Goal: Information Seeking & Learning: Check status

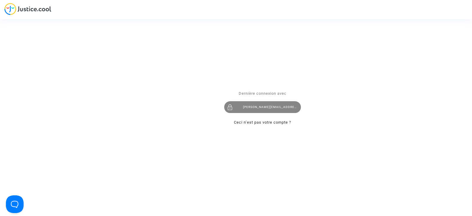
click at [246, 107] on div "tom@pitcher-avocat.fr" at bounding box center [262, 108] width 77 height 12
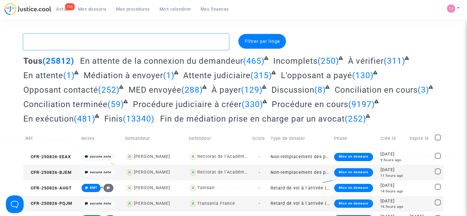
click at [70, 45] on textarea at bounding box center [125, 42] width 205 height 16
paste textarea "Vilotte"
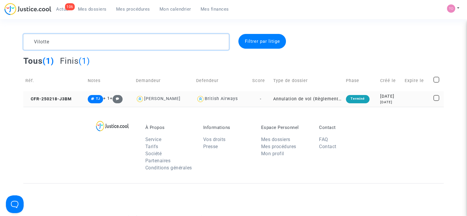
type textarea "Vilotte"
click at [378, 98] on td "2025-02-18 6 months ago" at bounding box center [390, 99] width 25 height 16
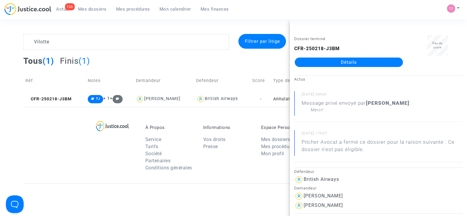
click at [332, 60] on link "Détails" at bounding box center [349, 62] width 108 height 9
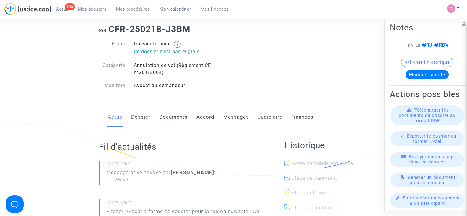
scroll to position [10, 0]
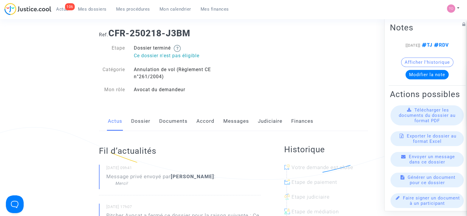
click at [273, 121] on link "Judiciaire" at bounding box center [270, 121] width 25 height 19
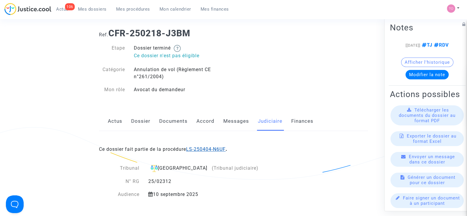
click at [201, 151] on link "LS-250404-N6UF" at bounding box center [206, 149] width 40 height 6
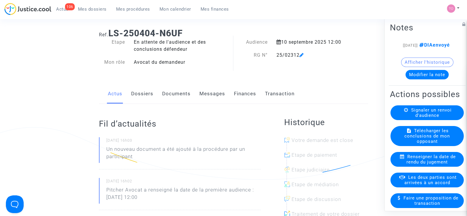
click at [101, 7] on span "Mes dossiers" at bounding box center [92, 8] width 29 height 5
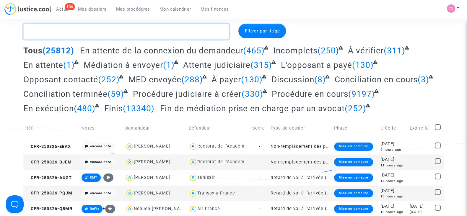
click at [110, 31] on textarea at bounding box center [125, 32] width 205 height 16
paste textarea "Vilotte"
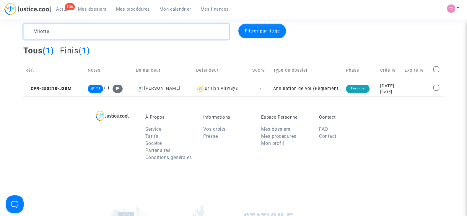
drag, startPoint x: 53, startPoint y: 35, endPoint x: 2, endPoint y: 34, distance: 50.8
click at [2, 34] on div "Vilotte Filtrer par litige Tous (1) Finis (1) Réf. Notes Demandeur Defendeur Sc…" at bounding box center [233, 60] width 467 height 73
paste textarea "talijus"
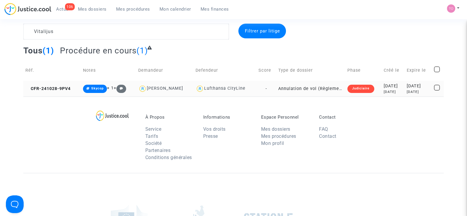
click at [384, 89] on div "10 months ago" at bounding box center [393, 91] width 19 height 5
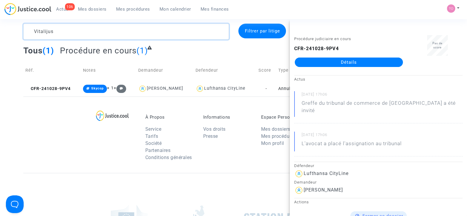
drag, startPoint x: 60, startPoint y: 34, endPoint x: 6, endPoint y: 32, distance: 54.4
click at [6, 32] on div "Vitalijus Filtrer par litige Tous (1) Procédure en cours (1) Réf. Notes Demande…" at bounding box center [233, 60] width 467 height 73
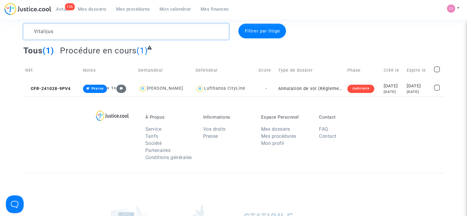
paste textarea "BOURDE"
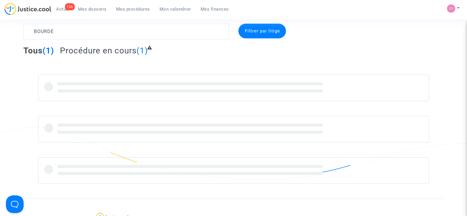
click at [6, 32] on div "BOURDE Filtrer par litige Tous (1) Procédure en cours (1)" at bounding box center [233, 104] width 467 height 160
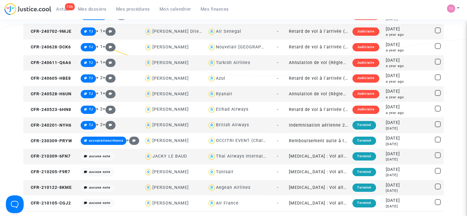
scroll to position [115, 0]
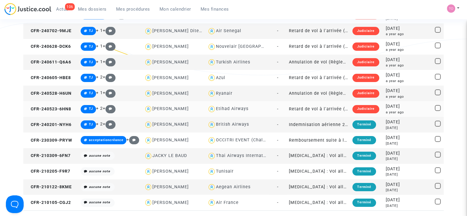
click at [230, 107] on div "Etihad Airways" at bounding box center [232, 108] width 32 height 5
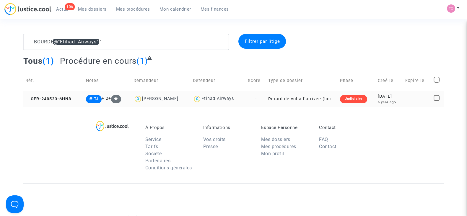
click at [378, 104] on div "a year ago" at bounding box center [389, 102] width 23 height 5
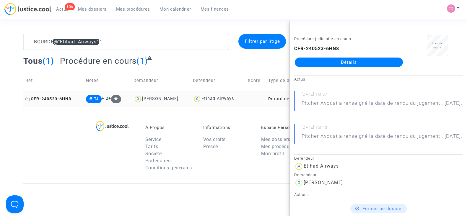
click at [28, 99] on icon at bounding box center [27, 99] width 4 height 4
click at [237, 117] on div "À Propos Service Tarifs Société Partenaires Conditions générales Informations V…" at bounding box center [233, 145] width 420 height 76
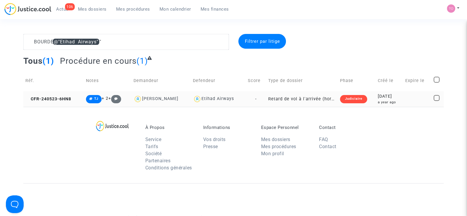
click at [378, 102] on div "a year ago" at bounding box center [389, 102] width 23 height 5
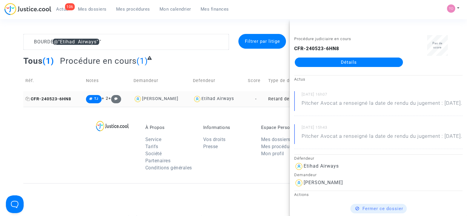
click at [28, 98] on icon at bounding box center [27, 99] width 4 height 4
click at [41, 150] on div "À Propos Service Tarifs Société Partenaires Conditions générales Informations V…" at bounding box center [233, 145] width 420 height 76
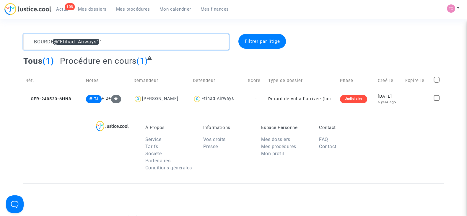
click at [117, 40] on textarea at bounding box center [125, 42] width 205 height 16
drag, startPoint x: 117, startPoint y: 40, endPoint x: 1, endPoint y: 38, distance: 115.2
click at [1, 38] on div "BOURDE @"Etihad Airways" Filtrer par litige Tous (1) Procédure en cours (1) Réf…" at bounding box center [233, 70] width 467 height 73
paste textarea "Hanifa"
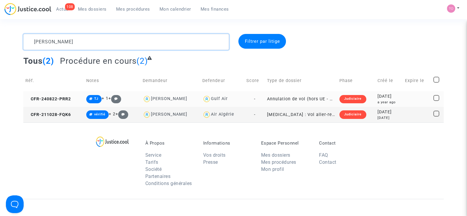
type textarea "Hanifa"
click at [384, 97] on div "2024-08-22" at bounding box center [388, 96] width 23 height 6
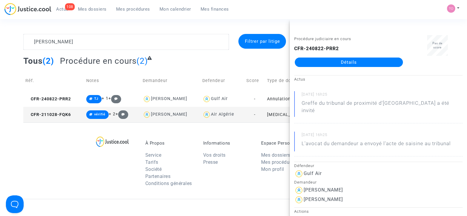
click at [339, 62] on link "Détails" at bounding box center [349, 62] width 108 height 9
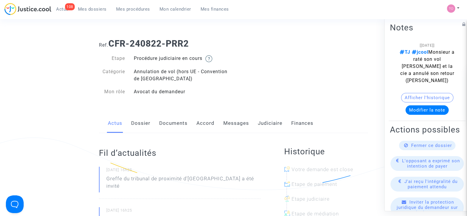
click at [234, 127] on link "Messages" at bounding box center [236, 123] width 26 height 19
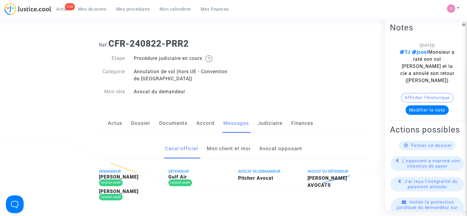
click at [223, 146] on link "Mon client et moi" at bounding box center [229, 148] width 44 height 19
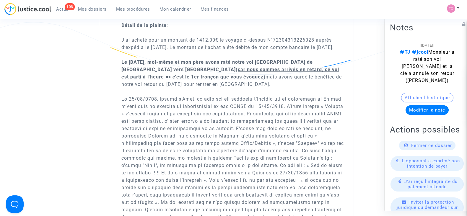
scroll to position [636, 0]
drag, startPoint x: 187, startPoint y: 98, endPoint x: 280, endPoint y: 97, distance: 93.0
drag, startPoint x: 132, startPoint y: 119, endPoint x: 239, endPoint y: 122, distance: 107.5
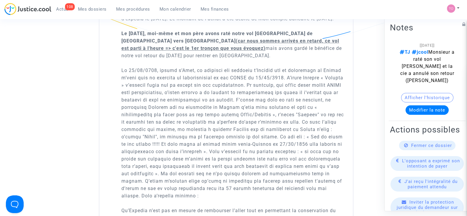
scroll to position [664, 0]
drag, startPoint x: 190, startPoint y: 106, endPoint x: 266, endPoint y: 105, distance: 75.6
drag, startPoint x: 151, startPoint y: 113, endPoint x: 270, endPoint y: 111, distance: 119.3
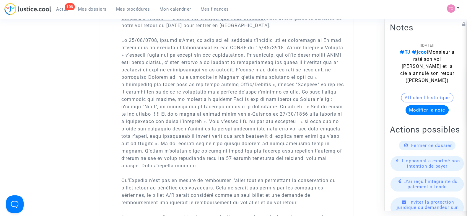
scroll to position [694, 0]
drag, startPoint x: 164, startPoint y: 128, endPoint x: 265, endPoint y: 127, distance: 101.0
click at [265, 127] on p "Détail de la plainte : J’ai acheté pour un montant de 1412,00€ le voyage ci-des…" at bounding box center [233, 191] width 224 height 472
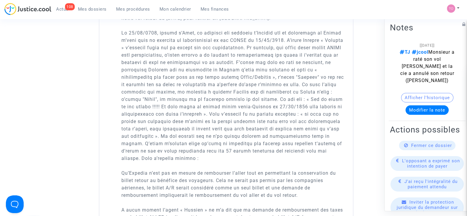
scroll to position [701, 0]
drag, startPoint x: 166, startPoint y: 128, endPoint x: 254, endPoint y: 125, distance: 87.4
click at [254, 125] on p "Détail de la plainte : J’ai acheté pour un montant de 1412,00€ le voyage ci-des…" at bounding box center [233, 184] width 224 height 472
drag, startPoint x: 256, startPoint y: 126, endPoint x: 314, endPoint y: 126, distance: 58.5
click at [314, 126] on p "Détail de la plainte : J’ai acheté pour un montant de 1412,00€ le voyage ci-des…" at bounding box center [233, 184] width 224 height 472
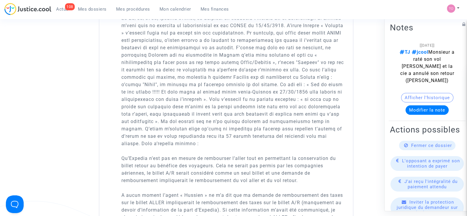
scroll to position [717, 0]
drag, startPoint x: 218, startPoint y: 119, endPoint x: 288, endPoint y: 117, distance: 69.4
click at [288, 117] on p "Détail de la plainte : J’ai acheté pour un montant de 1412,00€ le voyage ci-des…" at bounding box center [233, 168] width 224 height 472
drag, startPoint x: 146, startPoint y: 128, endPoint x: 351, endPoint y: 133, distance: 204.7
click at [351, 133] on div "Bonjour, Lorsque j'avais présenté mon dossier auprès de votre cabinet (legal@pi…" at bounding box center [226, 163] width 254 height 715
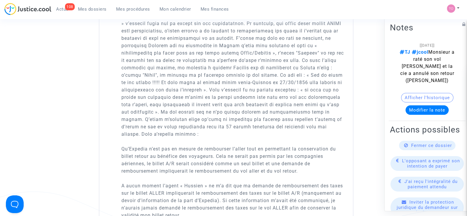
scroll to position [726, 0]
drag, startPoint x: 156, startPoint y: 133, endPoint x: 327, endPoint y: 133, distance: 170.9
click at [327, 133] on p "Détail de la plainte : J’ai acheté pour un montant de 1412,00€ le voyage ci-des…" at bounding box center [233, 159] width 224 height 472
drag, startPoint x: 139, startPoint y: 138, endPoint x: 314, endPoint y: 138, distance: 174.8
click at [314, 138] on p "Détail de la plainte : J’ai acheté pour un montant de 1412,00€ le voyage ci-des…" at bounding box center [233, 159] width 224 height 472
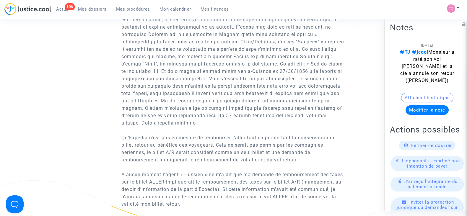
scroll to position [738, 0]
drag, startPoint x: 176, startPoint y: 136, endPoint x: 201, endPoint y: 136, distance: 25.7
click at [201, 136] on p "Détail de la plainte : J’ai acheté pour un montant de 1412,00€ le voyage ci-des…" at bounding box center [233, 147] width 224 height 472
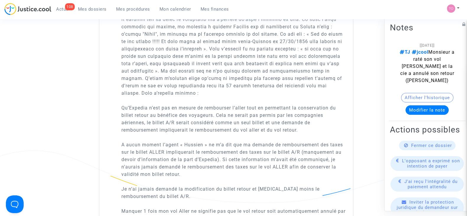
scroll to position [766, 0]
drag, startPoint x: 139, startPoint y: 128, endPoint x: 273, endPoint y: 128, distance: 133.7
click at [273, 128] on p "Détail de la plainte : J’ai acheté pour un montant de 1412,00€ le voyage ci-des…" at bounding box center [233, 118] width 224 height 472
drag, startPoint x: 150, startPoint y: 135, endPoint x: 214, endPoint y: 133, distance: 63.8
click at [214, 133] on p "Détail de la plainte : J’ai acheté pour un montant de 1412,00€ le voyage ci-des…" at bounding box center [233, 118] width 224 height 472
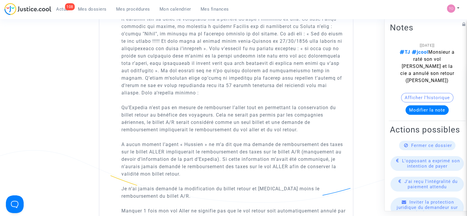
drag, startPoint x: 219, startPoint y: 135, endPoint x: 311, endPoint y: 142, distance: 91.8
click at [311, 142] on p "Détail de la plainte : J’ai acheté pour un montant de 1412,00€ le voyage ci-des…" at bounding box center [233, 118] width 224 height 472
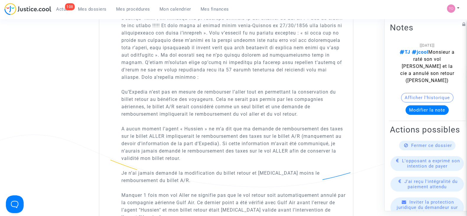
scroll to position [782, 0]
drag, startPoint x: 145, startPoint y: 135, endPoint x: 278, endPoint y: 134, distance: 132.9
click at [278, 134] on p "Détail de la plainte : J’ai acheté pour un montant de 1412,00€ le voyage ci-des…" at bounding box center [233, 103] width 224 height 472
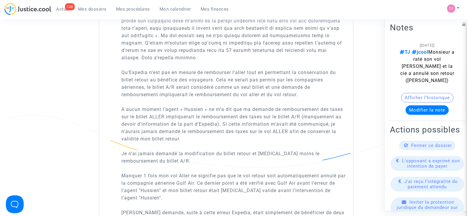
drag, startPoint x: 152, startPoint y: 130, endPoint x: 199, endPoint y: 131, distance: 47.0
click at [199, 131] on p "Détail de la plainte : J’ai acheté pour un montant de 1412,00€ le voyage ci-des…" at bounding box center [233, 83] width 224 height 472
drag, startPoint x: 213, startPoint y: 131, endPoint x: 332, endPoint y: 129, distance: 119.3
click at [332, 129] on p "Détail de la plainte : J’ai acheté pour un montant de 1412,00€ le voyage ci-des…" at bounding box center [233, 83] width 224 height 472
drag, startPoint x: 143, startPoint y: 136, endPoint x: 203, endPoint y: 138, distance: 60.0
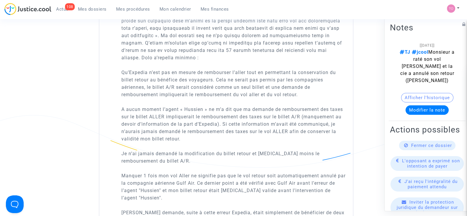
click at [203, 138] on p "Détail de la plainte : J’ai acheté pour un montant de 1412,00€ le voyage ci-des…" at bounding box center [233, 83] width 224 height 472
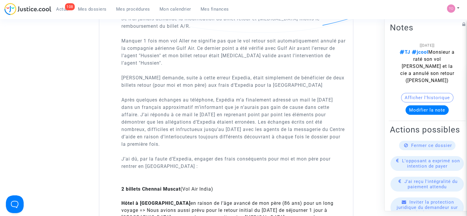
scroll to position [937, 0]
drag, startPoint x: 158, startPoint y: 128, endPoint x: 342, endPoint y: 129, distance: 184.2
drag, startPoint x: 160, startPoint y: 136, endPoint x: 333, endPoint y: 131, distance: 173.1
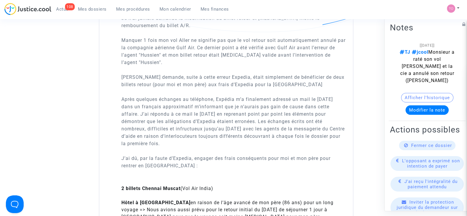
drag, startPoint x: 132, startPoint y: 141, endPoint x: 264, endPoint y: 139, distance: 132.3
drag, startPoint x: 274, startPoint y: 140, endPoint x: 325, endPoint y: 147, distance: 51.8
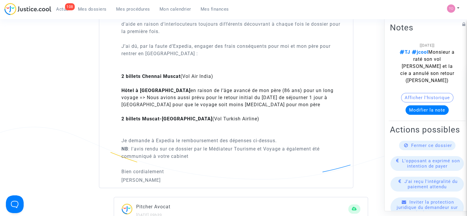
scroll to position [1043, 0]
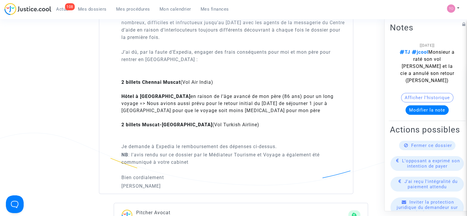
click at [428, 94] on button "Afficher l'historique" at bounding box center [427, 97] width 52 height 9
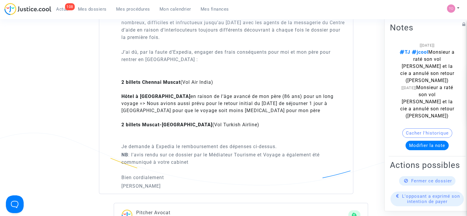
drag, startPoint x: 197, startPoint y: 120, endPoint x: 149, endPoint y: 113, distance: 48.9
click at [149, 113] on li "Hôtel à Muscat en raison de l’âge avancé de mon père (86 ans) pour un long voya…" at bounding box center [233, 107] width 224 height 28
click at [135, 93] on li "2 billets Chennai Muscat (Vol Air India)" at bounding box center [233, 86] width 224 height 14
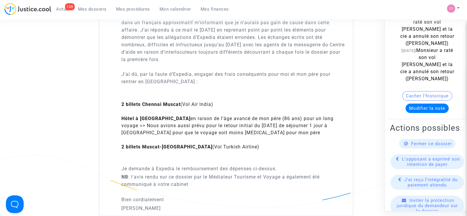
scroll to position [1021, 0]
drag, startPoint x: 122, startPoint y: 123, endPoint x: 212, endPoint y: 128, distance: 90.2
click at [212, 115] on li "2 billets Chennai Muscat (Vol Air India)" at bounding box center [233, 108] width 224 height 14
click at [177, 107] on strong "2 billets Chennai Muscat" at bounding box center [150, 105] width 59 height 6
drag, startPoint x: 181, startPoint y: 123, endPoint x: 118, endPoint y: 123, distance: 62.9
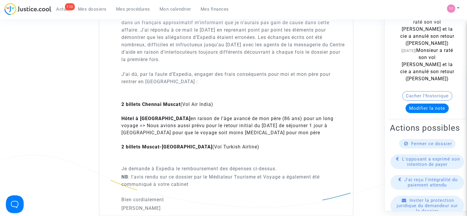
copy strong "2 billets Chennai Muscat"
drag, startPoint x: 121, startPoint y: 139, endPoint x: 157, endPoint y: 137, distance: 35.8
click at [157, 121] on strong "Hôtel à Muscat" at bounding box center [155, 119] width 69 height 6
copy strong "Hôtel à Muscat"
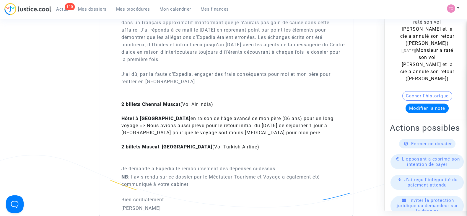
drag, startPoint x: 120, startPoint y: 166, endPoint x: 176, endPoint y: 167, distance: 55.5
copy li "2 billets Muscat-Paris"
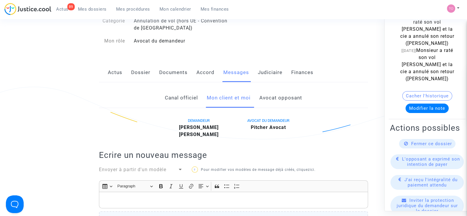
scroll to position [0, 0]
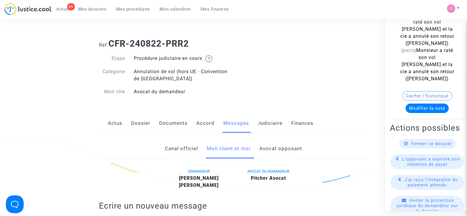
drag, startPoint x: 198, startPoint y: 40, endPoint x: 111, endPoint y: 43, distance: 87.7
click at [111, 43] on h1 "Ref. CFR-240822-PRR2" at bounding box center [233, 43] width 269 height 11
copy b "CFR-240822-PRR2"
click at [71, 12] on link "89 Actus" at bounding box center [62, 9] width 22 height 9
click at [83, 11] on span "Mes dossiers" at bounding box center [92, 8] width 29 height 5
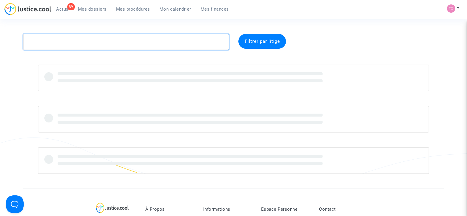
click at [61, 43] on textarea at bounding box center [125, 42] width 205 height 16
paste textarea "Tr: RE: L-2025-1295 - AF c/ LITIS GUY, Tribunal judicaire de Montpellier , RG n…"
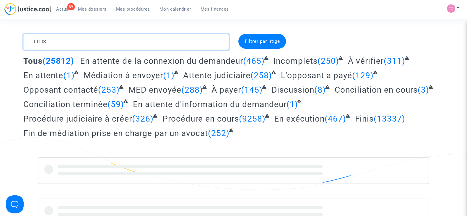
type textarea "LITIS"
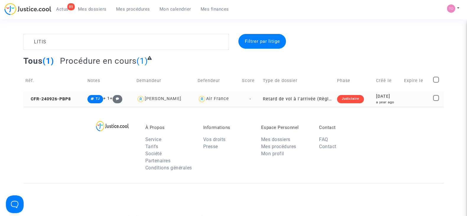
click at [376, 96] on div "2024-09-26" at bounding box center [388, 96] width 24 height 6
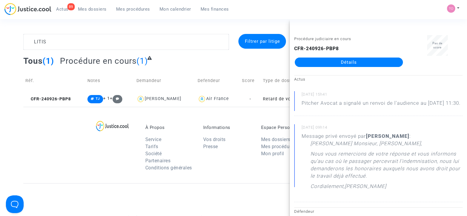
click at [341, 64] on link "Détails" at bounding box center [349, 62] width 108 height 9
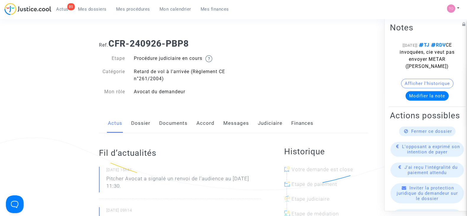
click at [259, 120] on link "Judiciaire" at bounding box center [270, 123] width 25 height 19
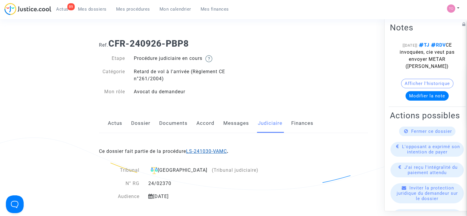
click at [214, 150] on link "LS-241030-VAMC" at bounding box center [206, 152] width 41 height 6
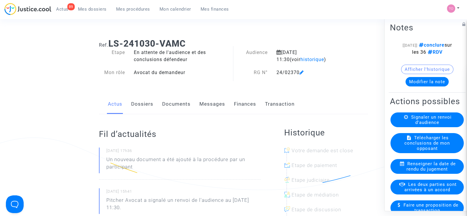
click at [169, 110] on link "Documents" at bounding box center [176, 103] width 28 height 19
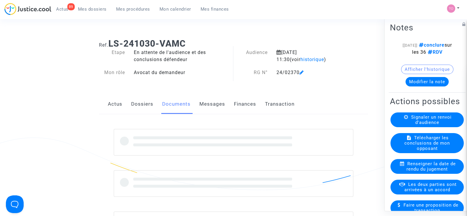
click at [144, 104] on link "Dossiers" at bounding box center [142, 103] width 22 height 19
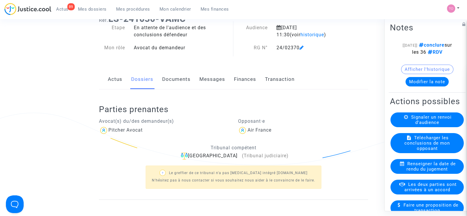
scroll to position [23, 0]
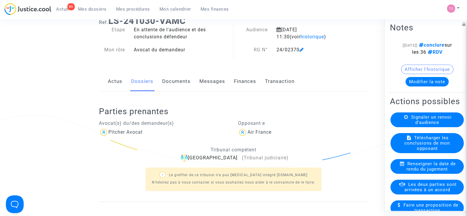
click at [182, 84] on link "Documents" at bounding box center [176, 81] width 28 height 19
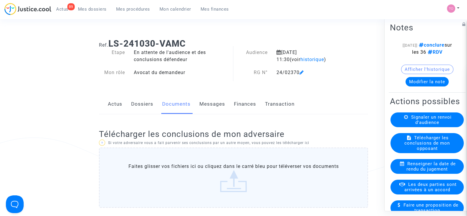
click at [139, 106] on link "Dossiers" at bounding box center [142, 103] width 22 height 19
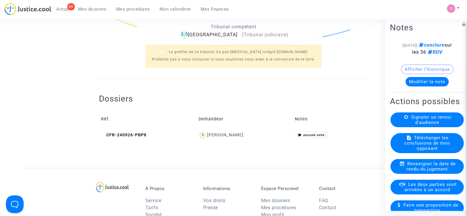
scroll to position [146, 0]
click at [222, 128] on td "Guy Litis" at bounding box center [244, 134] width 96 height 13
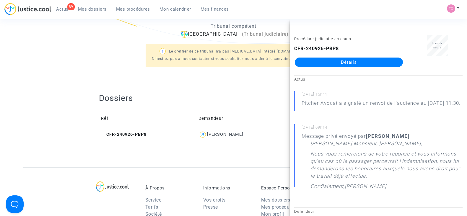
click at [333, 64] on link "Détails" at bounding box center [349, 62] width 108 height 9
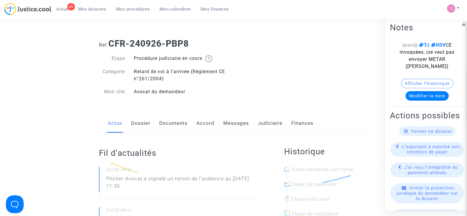
click at [167, 123] on link "Documents" at bounding box center [173, 123] width 28 height 19
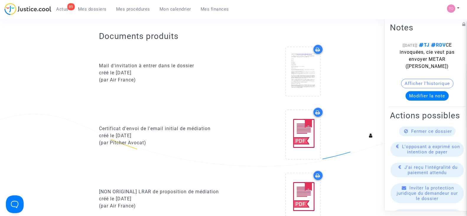
scroll to position [362, 0]
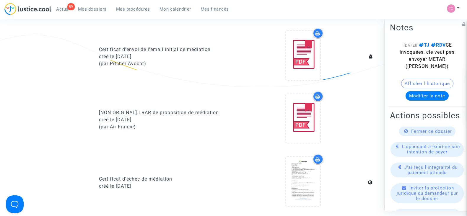
click at [222, 14] on div "89 Actus Mes dossiers Mes procédures Mon calendrier Mes finances" at bounding box center [118, 11] width 229 height 16
click at [83, 9] on span "Mes dossiers" at bounding box center [92, 8] width 29 height 5
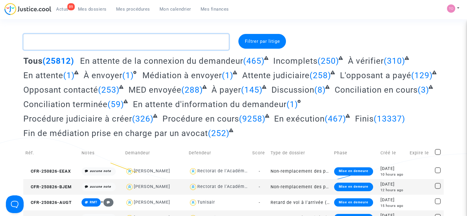
click at [50, 44] on textarea at bounding box center [125, 42] width 205 height 16
paste textarea "BORDJI"
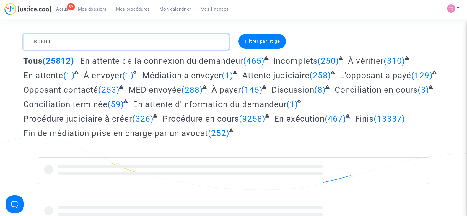
type textarea "BORDJI"
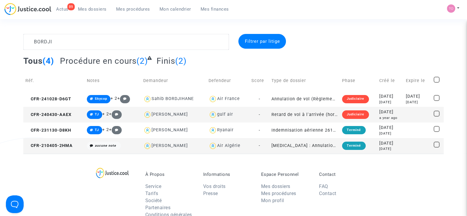
click at [381, 111] on div "2024-04-30" at bounding box center [390, 112] width 23 height 6
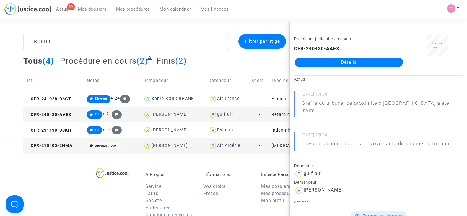
click at [338, 62] on link "Détails" at bounding box center [349, 62] width 108 height 9
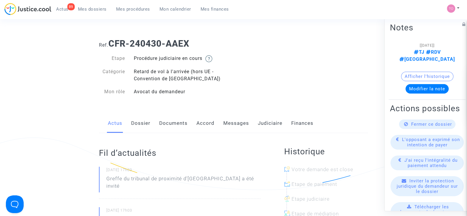
click at [197, 122] on link "Accord" at bounding box center [205, 123] width 18 height 19
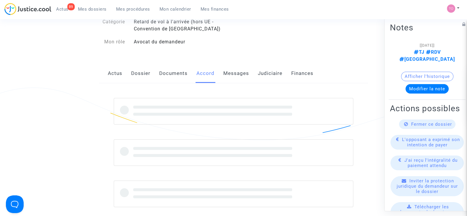
scroll to position [65, 0]
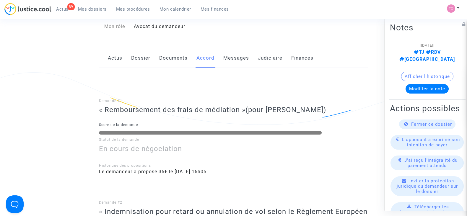
click at [136, 53] on link "Dossier" at bounding box center [140, 57] width 19 height 19
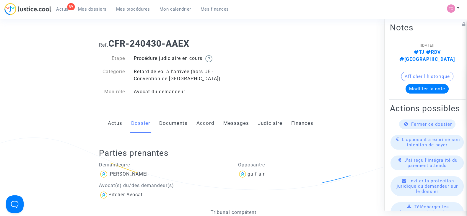
click at [262, 124] on link "Judiciaire" at bounding box center [270, 123] width 25 height 19
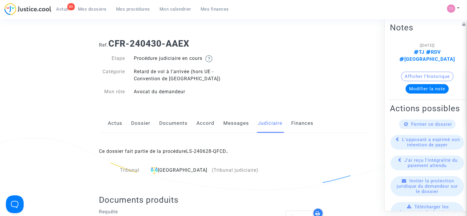
click at [149, 123] on link "Dossier" at bounding box center [140, 123] width 19 height 19
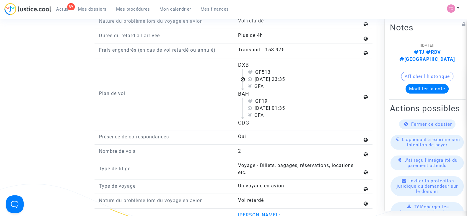
scroll to position [731, 0]
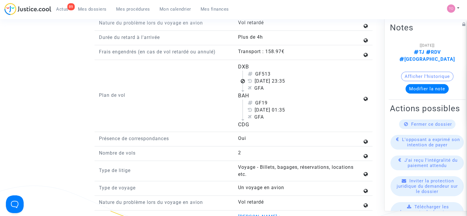
drag, startPoint x: 286, startPoint y: 54, endPoint x: 265, endPoint y: 60, distance: 22.6
click at [265, 55] on div "Transport : 158.97€" at bounding box center [300, 51] width 124 height 7
copy div "158.97€"
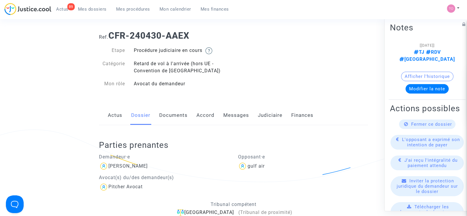
scroll to position [7, 0]
click at [200, 122] on link "Accord" at bounding box center [205, 116] width 18 height 19
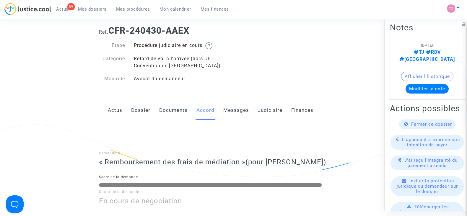
scroll to position [12, 0]
click at [263, 110] on link "Judiciaire" at bounding box center [270, 110] width 25 height 19
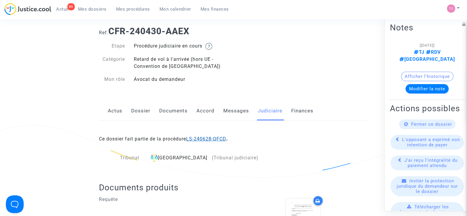
click at [199, 139] on link "LS-240628-QFCD" at bounding box center [206, 139] width 40 height 6
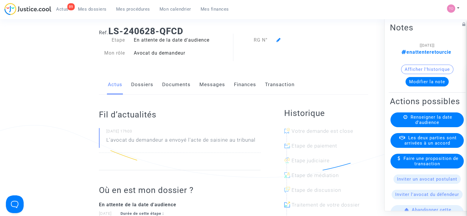
click at [253, 79] on link "Finances" at bounding box center [245, 84] width 22 height 19
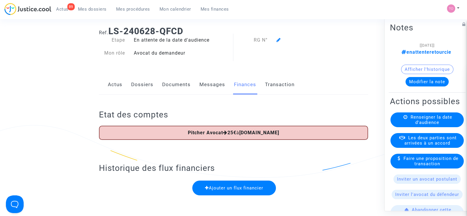
click at [89, 7] on span "Mes dossiers" at bounding box center [92, 8] width 29 height 5
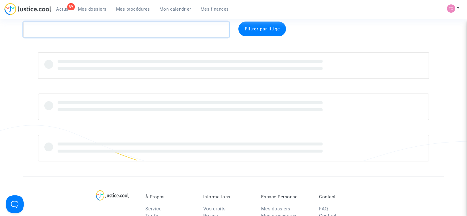
click at [78, 31] on textarea at bounding box center [125, 30] width 205 height 16
paste textarea "DELLEY"
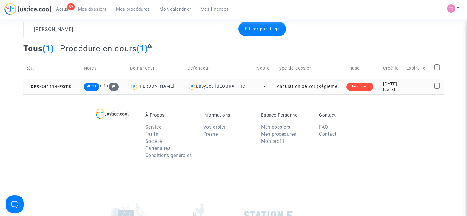
click at [389, 87] on div "9 months ago" at bounding box center [392, 89] width 19 height 5
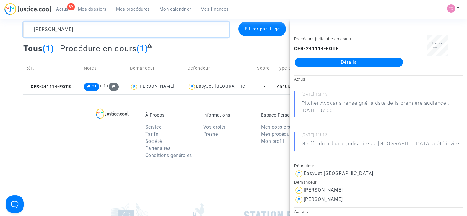
drag, startPoint x: 63, startPoint y: 27, endPoint x: 21, endPoint y: 31, distance: 42.2
click at [21, 31] on div "DELLEY" at bounding box center [126, 30] width 214 height 16
paste textarea "BAYGUL"
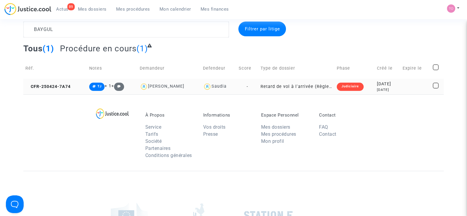
click at [377, 88] on div "4 months ago" at bounding box center [388, 89] width 22 height 5
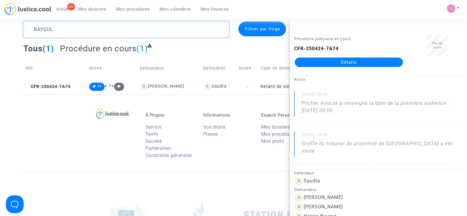
click at [72, 31] on textarea at bounding box center [125, 30] width 205 height 16
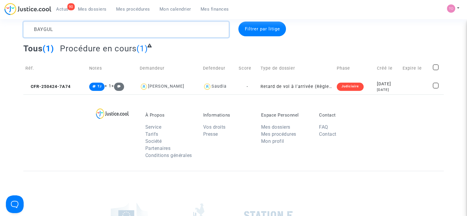
click at [72, 31] on textarea at bounding box center [125, 30] width 205 height 16
drag, startPoint x: 72, startPoint y: 31, endPoint x: 45, endPoint y: 33, distance: 26.3
click at [45, 33] on textarea at bounding box center [125, 30] width 205 height 16
paste textarea "Rignault"
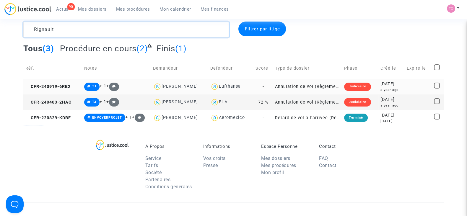
type textarea "Rignault"
click at [387, 82] on div "2024-09-19" at bounding box center [391, 84] width 22 height 6
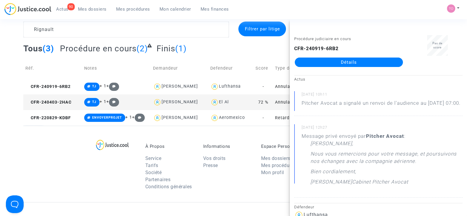
click at [343, 62] on link "Détails" at bounding box center [349, 62] width 108 height 9
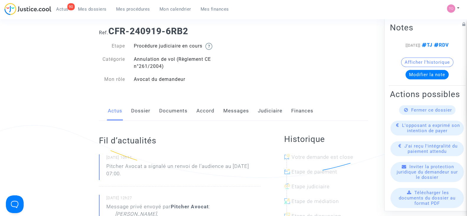
click at [272, 113] on link "Judiciaire" at bounding box center [270, 110] width 25 height 19
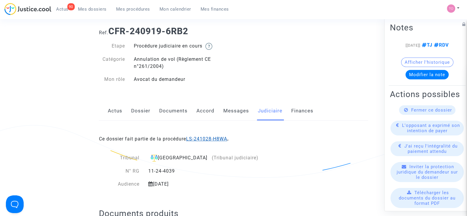
click at [201, 138] on link "LS-241028-H8WA" at bounding box center [206, 139] width 41 height 6
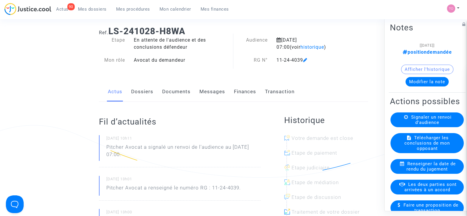
click at [89, 5] on link "Mes dossiers" at bounding box center [92, 9] width 38 height 9
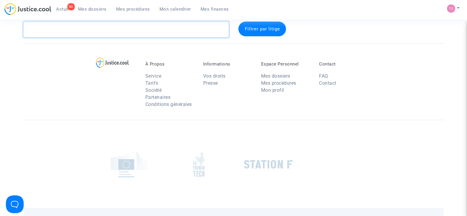
click at [76, 32] on textarea at bounding box center [125, 30] width 205 height 16
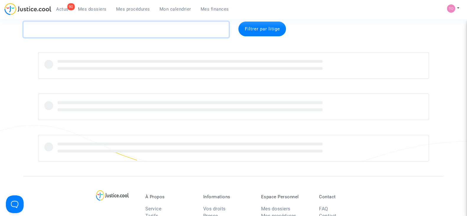
paste textarea "CFR-250130-EG4M"
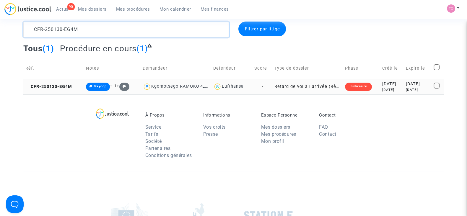
type textarea "CFR-250130-EG4M"
click at [382, 86] on div "2025-01-30" at bounding box center [391, 84] width 19 height 6
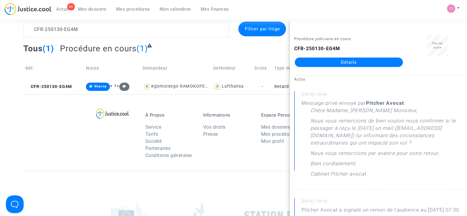
click at [347, 63] on link "Détails" at bounding box center [349, 62] width 108 height 9
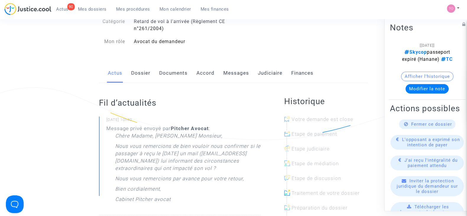
scroll to position [51, 0]
click at [182, 71] on link "Documents" at bounding box center [173, 72] width 28 height 19
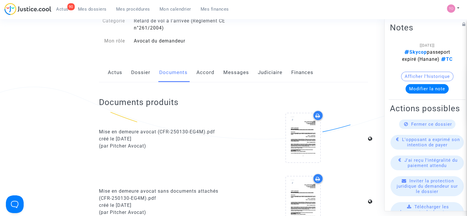
click at [236, 68] on link "Messages" at bounding box center [236, 72] width 26 height 19
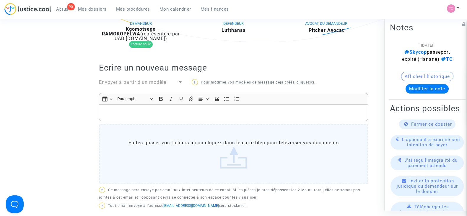
scroll to position [80, 0]
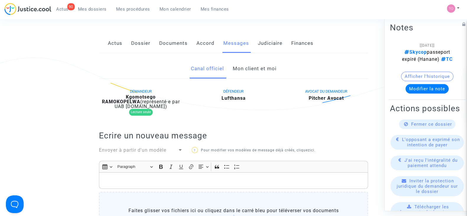
click at [137, 38] on link "Dossier" at bounding box center [140, 43] width 19 height 19
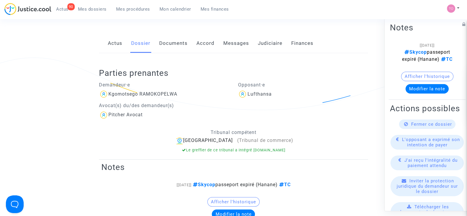
click at [218, 42] on div "Actus Dossier Documents Accord Messages Judiciaire Finances" at bounding box center [233, 44] width 269 height 20
click at [242, 43] on link "Messages" at bounding box center [236, 43] width 26 height 19
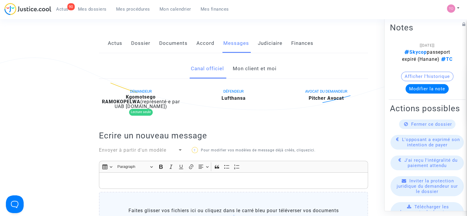
click at [246, 72] on link "Mon client et moi" at bounding box center [254, 68] width 44 height 19
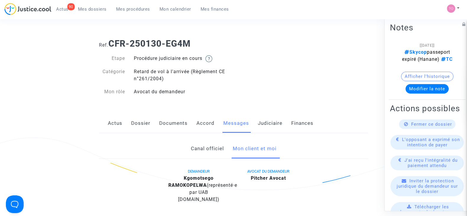
click at [266, 126] on link "Judiciaire" at bounding box center [270, 123] width 25 height 19
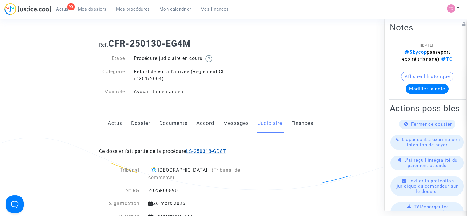
click at [205, 150] on link "LS-250313-GD8T" at bounding box center [206, 152] width 40 height 6
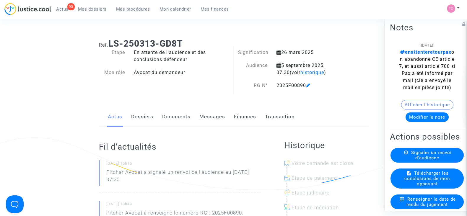
click at [414, 122] on button "Modifier la note" at bounding box center [426, 116] width 43 height 9
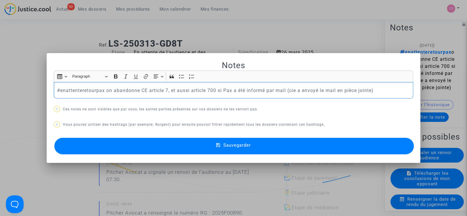
click at [380, 88] on p "#enattenteretourpax on abandonne CE article 7, et aussi article 700 si Pax a ét…" at bounding box center [233, 90] width 353 height 7
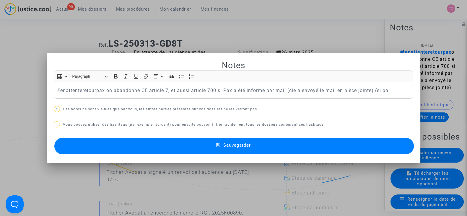
click at [336, 34] on div at bounding box center [233, 108] width 467 height 216
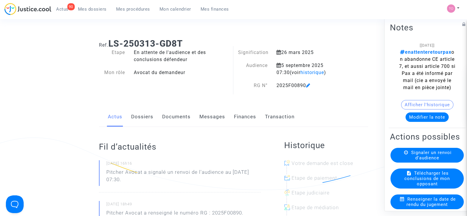
click at [420, 122] on button "Modifier la note" at bounding box center [426, 116] width 43 height 9
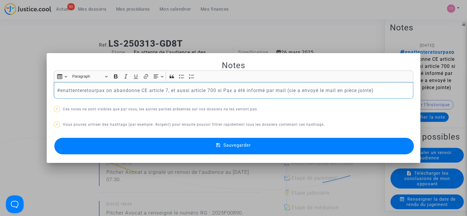
click at [382, 94] on p "#enattenteretourpax on abandonne CE article 7, et aussi article 700 si Pax a ét…" at bounding box center [233, 90] width 353 height 7
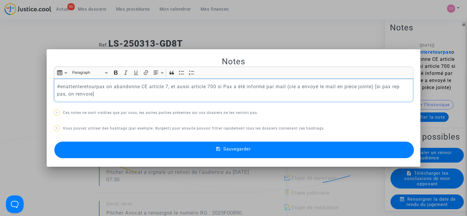
click at [281, 153] on button "Sauvegarder" at bounding box center [233, 150] width 359 height 17
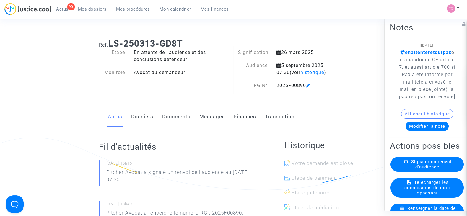
click at [90, 6] on span "Mes dossiers" at bounding box center [92, 8] width 29 height 5
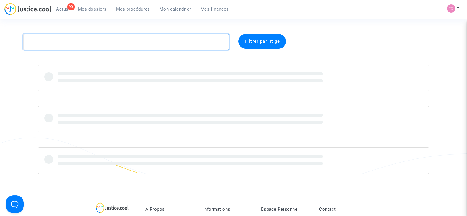
click at [83, 47] on textarea at bounding box center [125, 42] width 205 height 16
paste textarea "SABOGAL"
type textarea "SABOGAL"
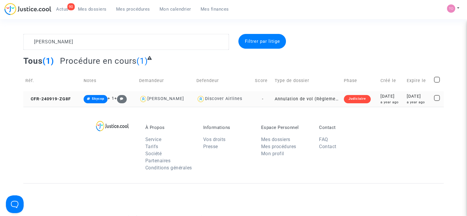
click at [382, 101] on div "a year ago" at bounding box center [391, 102] width 22 height 5
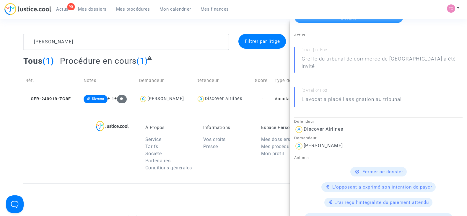
scroll to position [28, 0]
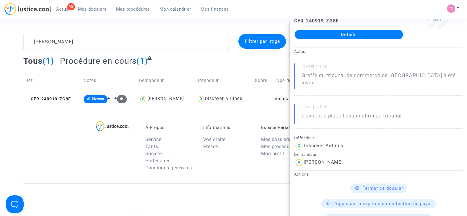
click at [332, 36] on link "Détails" at bounding box center [349, 34] width 108 height 9
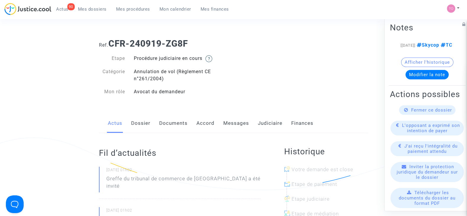
click at [262, 123] on link "Judiciaire" at bounding box center [270, 123] width 25 height 19
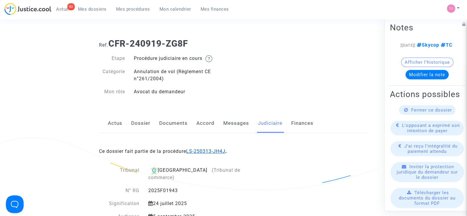
click at [218, 153] on link "LS-250313-JH4J" at bounding box center [205, 152] width 39 height 6
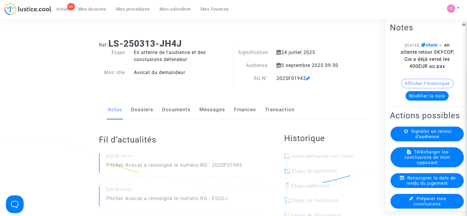
drag, startPoint x: 305, startPoint y: 78, endPoint x: 277, endPoint y: 80, distance: 27.6
click at [277, 80] on div "2025F01943" at bounding box center [310, 78] width 77 height 7
copy div "2025F01943"
click at [360, 127] on div "Historique Votre demande est close Etape de paiement Etape judiciaire Etape de …" at bounding box center [326, 202] width 84 height 164
click at [90, 12] on link "Mes dossiers" at bounding box center [92, 9] width 38 height 9
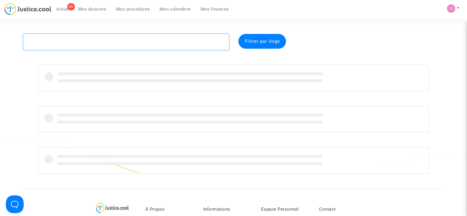
click at [58, 44] on textarea at bounding box center [125, 42] width 205 height 16
paste textarea "MORAND"
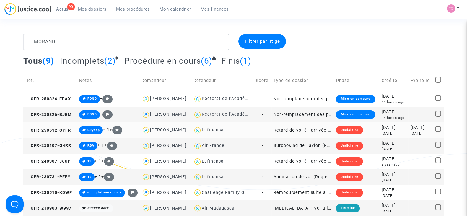
click at [215, 129] on div "Lufthansa" at bounding box center [213, 130] width 22 height 5
type textarea "MORAND @Lufthansa"
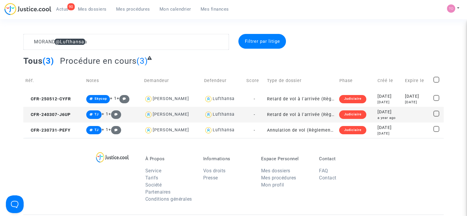
click at [391, 111] on div "2024-03-07" at bounding box center [388, 112] width 23 height 6
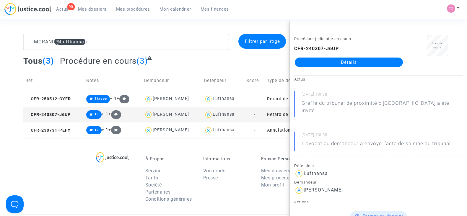
click at [235, 61] on div "Tous (3) Procédure en cours (3)" at bounding box center [233, 63] width 420 height 14
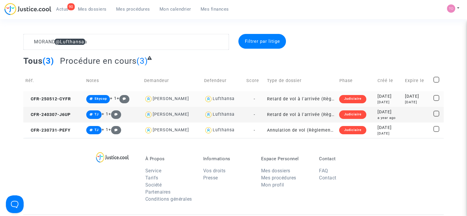
click at [391, 98] on div "2025-05-12" at bounding box center [388, 96] width 23 height 6
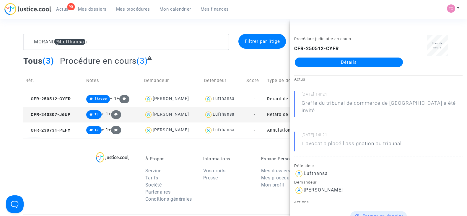
click at [336, 62] on link "Détails" at bounding box center [349, 62] width 108 height 9
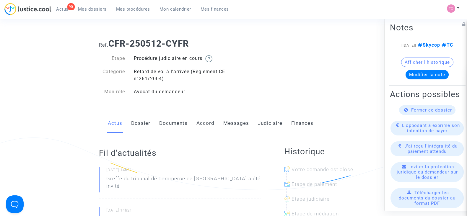
click at [263, 124] on link "Judiciaire" at bounding box center [270, 123] width 25 height 19
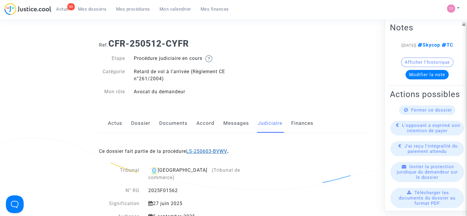
click at [204, 150] on link "LS-250603-BVWV" at bounding box center [206, 152] width 41 height 6
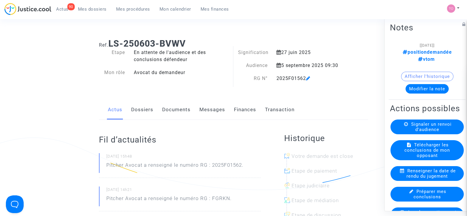
drag, startPoint x: 304, startPoint y: 76, endPoint x: 275, endPoint y: 80, distance: 29.8
click at [275, 80] on div "2025F01562" at bounding box center [310, 78] width 77 height 7
click at [293, 78] on div "2025F01562" at bounding box center [310, 78] width 77 height 7
click at [102, 5] on link "Mes dossiers" at bounding box center [92, 9] width 38 height 9
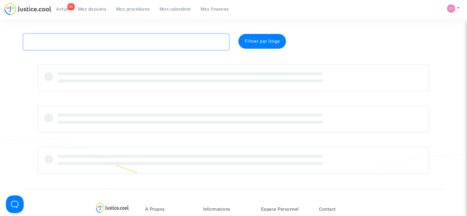
click at [78, 41] on textarea at bounding box center [125, 42] width 205 height 16
paste textarea "GLORION"
type textarea "GLORION"
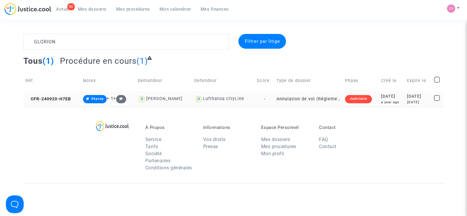
click at [383, 100] on div "a year ago" at bounding box center [392, 102] width 22 height 5
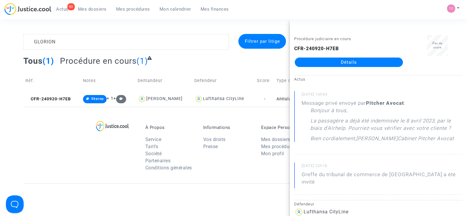
click at [327, 62] on link "Détails" at bounding box center [349, 62] width 108 height 9
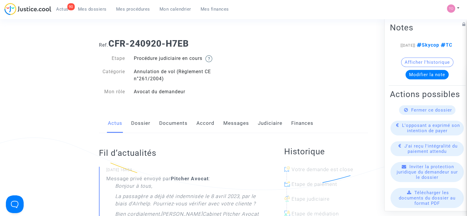
click at [264, 119] on link "Judiciaire" at bounding box center [270, 123] width 25 height 19
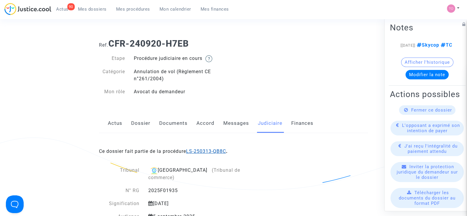
drag, startPoint x: 264, startPoint y: 118, endPoint x: 210, endPoint y: 150, distance: 62.4
click at [209, 150] on link "LS-250313-QB8C" at bounding box center [206, 152] width 40 height 6
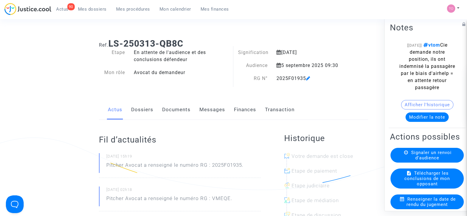
click at [287, 80] on div "2025F01935" at bounding box center [310, 78] width 77 height 7
copy div "2025F01935"
click at [97, 6] on link "Mes dossiers" at bounding box center [92, 9] width 38 height 9
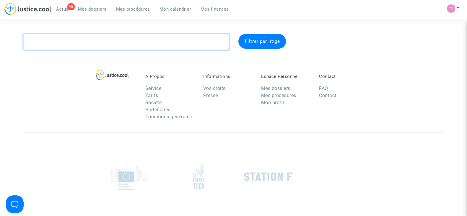
click at [48, 40] on textarea at bounding box center [125, 42] width 205 height 16
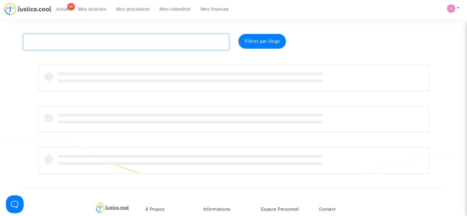
paste textarea "Pattan"
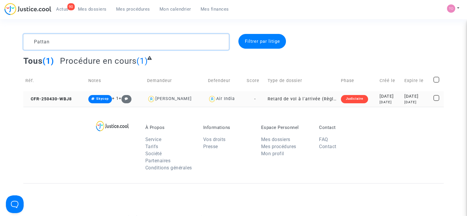
type textarea "Pattan"
click at [379, 99] on div "2025-05-01" at bounding box center [389, 96] width 20 height 6
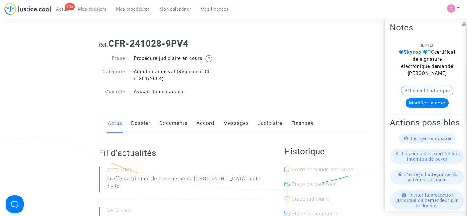
click at [265, 123] on link "Judiciaire" at bounding box center [270, 123] width 25 height 19
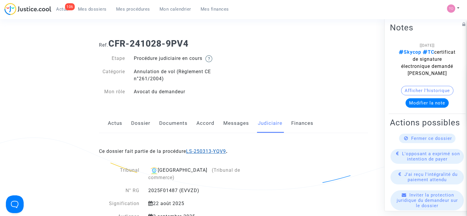
click at [191, 148] on div "Ce dossier fait partie de la procédure LS-250313-YQV9 ." at bounding box center [233, 147] width 269 height 28
click at [197, 151] on link "LS-250313-YQV9" at bounding box center [206, 152] width 40 height 6
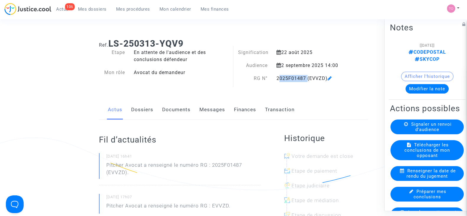
drag, startPoint x: 305, startPoint y: 77, endPoint x: 276, endPoint y: 77, distance: 28.9
click at [276, 77] on div "2025F01487 (EVVZD)" at bounding box center [310, 78] width 77 height 7
copy div "2025F01487"
click at [431, 72] on button "Afficher l'historique" at bounding box center [427, 76] width 52 height 9
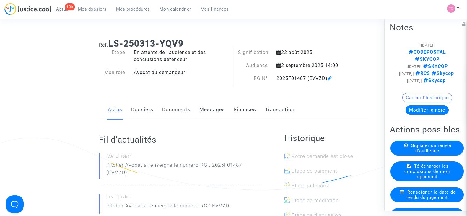
click at [353, 85] on div "Ref. LS-250313-YQV9 Etape En attente de l'audience et des conclusions défendeur…" at bounding box center [233, 61] width 278 height 54
click at [411, 115] on button "Modifier la note" at bounding box center [426, 109] width 43 height 9
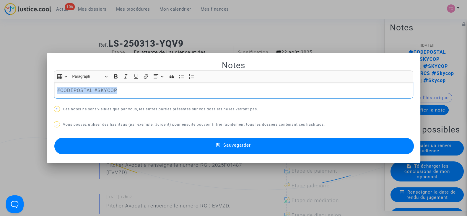
drag, startPoint x: 136, startPoint y: 87, endPoint x: 26, endPoint y: 80, distance: 109.7
click at [26, 80] on div "Notes Rich Text Editor Insert table Insert table Heading Paragraph Paragraph He…" at bounding box center [233, 108] width 467 height 216
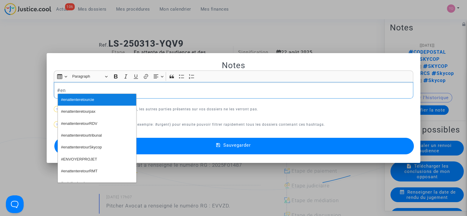
click at [75, 102] on span "#enattenteretourcie" at bounding box center [77, 100] width 33 height 9
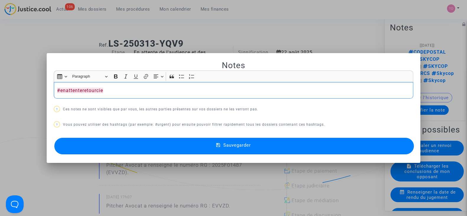
click at [121, 146] on button "Sauvegarder" at bounding box center [233, 146] width 359 height 17
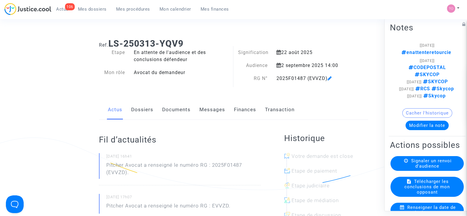
click at [171, 9] on span "Mon calendrier" at bounding box center [175, 8] width 32 height 5
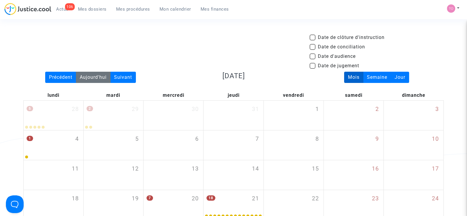
click at [110, 74] on div "Aujourd'hui" at bounding box center [93, 77] width 35 height 11
click at [122, 75] on div "Suivant" at bounding box center [123, 77] width 26 height 11
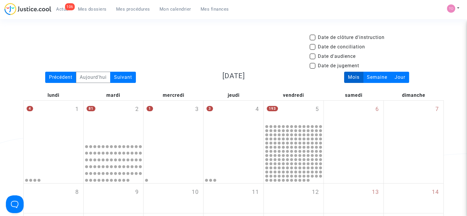
click at [314, 55] on span at bounding box center [312, 56] width 6 height 6
click at [312, 59] on input "Date d'audience" at bounding box center [312, 59] width 0 height 0
checkbox input "true"
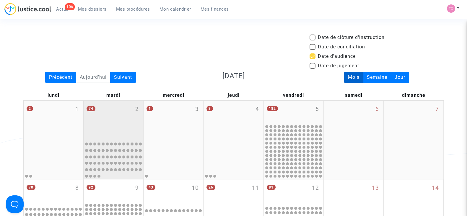
click at [134, 118] on div "74 2" at bounding box center [114, 120] width 60 height 38
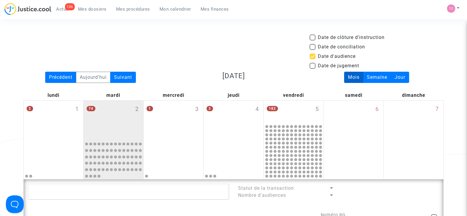
scroll to position [122, 0]
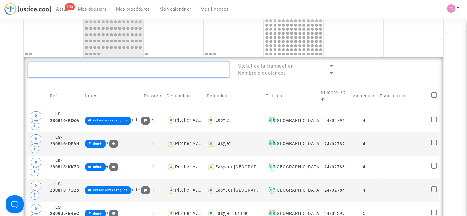
click at [61, 69] on textarea at bounding box center [128, 70] width 201 height 16
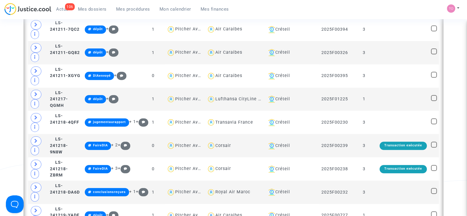
scroll to position [507, 0]
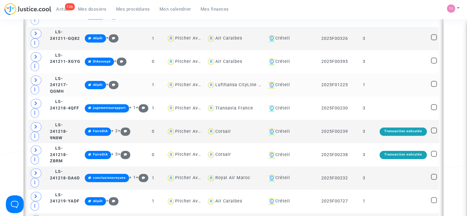
click at [255, 82] on div "Lufthansa CityLine GmbH" at bounding box center [243, 84] width 56 height 5
type textarea "@"Lufthansa CityLine GmbH""
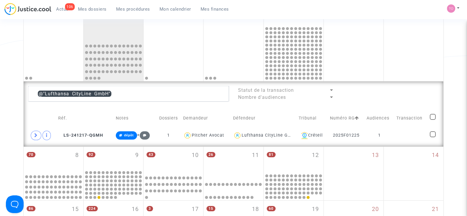
scroll to position [97, 0]
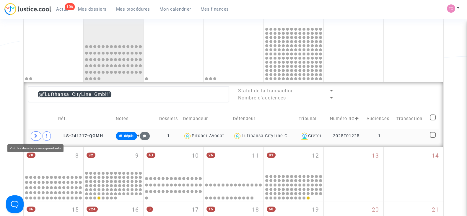
click at [35, 136] on icon at bounding box center [36, 136] width 4 height 4
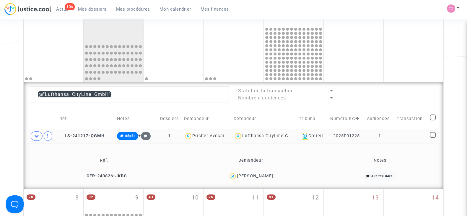
click at [269, 133] on div "Lufthansa CityLine GmbH" at bounding box center [270, 135] width 56 height 5
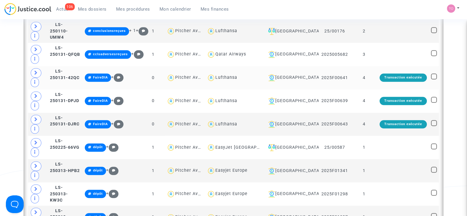
scroll to position [747, 0]
click at [237, 75] on div "Lufthansa" at bounding box center [226, 77] width 22 height 5
type textarea "@Lufthansa"
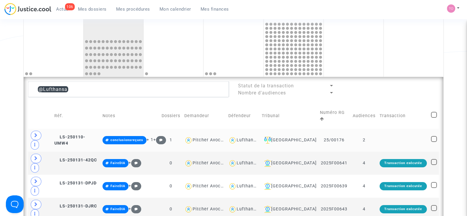
scroll to position [102, 0]
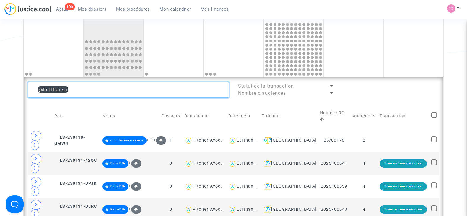
drag, startPoint x: 85, startPoint y: 92, endPoint x: 0, endPoint y: 92, distance: 84.7
click at [0, 92] on div "Date de clôture d'instruction Date de conciliation Date d'audience Date de juge…" at bounding box center [233, 203] width 467 height 543
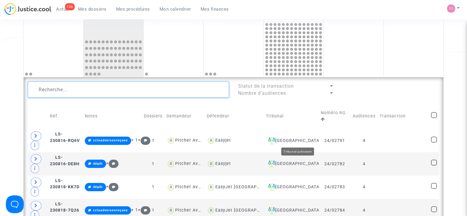
type textarea "2025F01487"
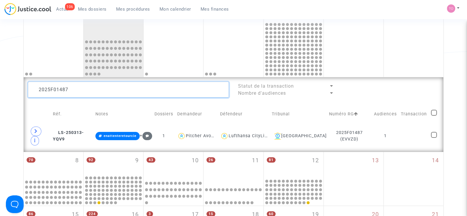
drag, startPoint x: 109, startPoint y: 88, endPoint x: 17, endPoint y: 85, distance: 91.6
click at [17, 85] on div "Date de clôture d'instruction Date de conciliation Date d'audience Date de juge…" at bounding box center [233, 166] width 467 height 469
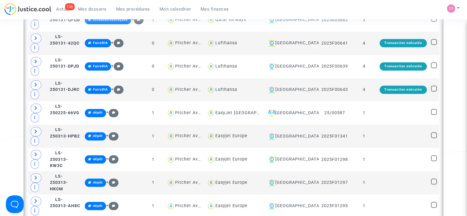
scroll to position [782, 0]
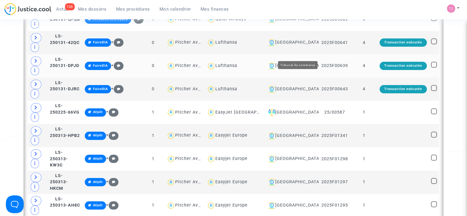
click at [304, 62] on div "Bordeaux" at bounding box center [291, 65] width 51 height 7
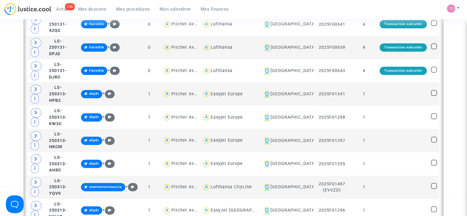
scroll to position [214, 0]
click at [38, 179] on span at bounding box center [36, 182] width 11 height 9
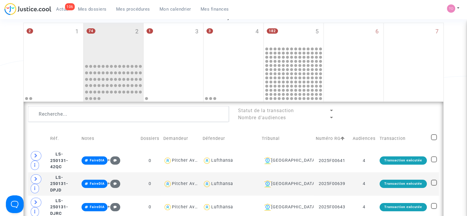
scroll to position [72, 0]
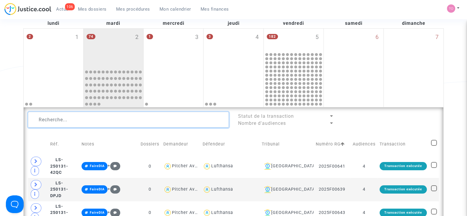
click at [145, 117] on textarea at bounding box center [128, 120] width 201 height 16
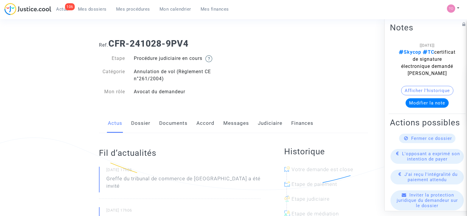
click at [263, 120] on link "Judiciaire" at bounding box center [270, 123] width 25 height 19
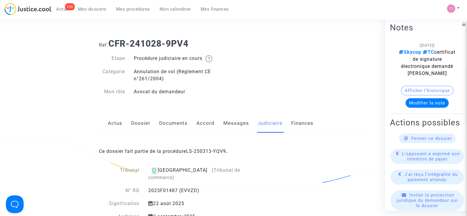
scroll to position [1, 0]
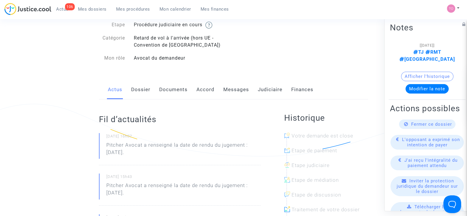
scroll to position [34, 0]
click at [411, 72] on button "Afficher l'historique" at bounding box center [427, 76] width 52 height 9
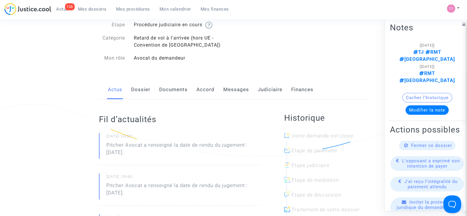
scroll to position [0, 0]
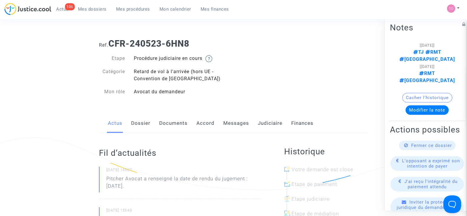
click at [142, 122] on link "Dossier" at bounding box center [140, 123] width 19 height 19
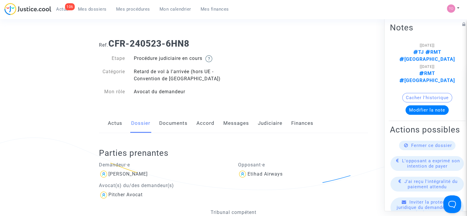
click at [168, 123] on link "Documents" at bounding box center [173, 123] width 28 height 19
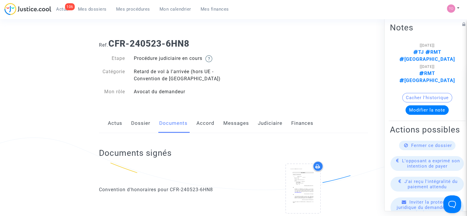
click at [270, 123] on link "Judiciaire" at bounding box center [270, 123] width 25 height 19
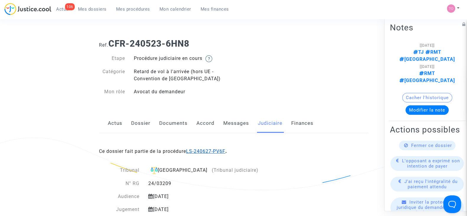
click at [197, 151] on link "LS-240627-PV6F" at bounding box center [205, 152] width 39 height 6
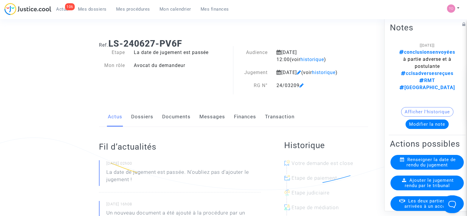
click at [217, 127] on link "Messages" at bounding box center [212, 116] width 26 height 19
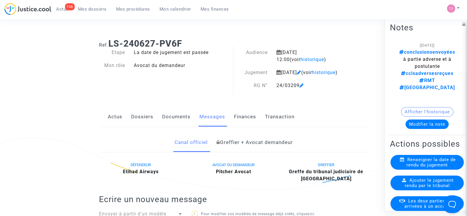
click at [184, 127] on link "Documents" at bounding box center [176, 116] width 28 height 19
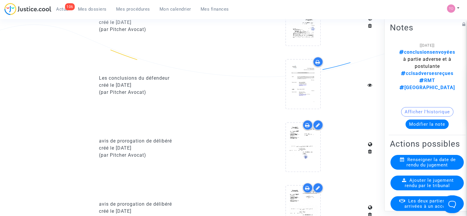
scroll to position [372, 0]
drag, startPoint x: 221, startPoint y: 112, endPoint x: 166, endPoint y: 124, distance: 55.9
click at [166, 124] on documents-list "Requête créé le 27/06/2024 (par Pitcher Avocat) Requête sans pièces jointes (LS…" at bounding box center [233, 55] width 269 height 501
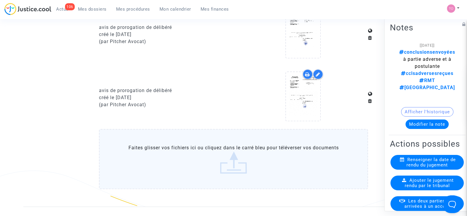
scroll to position [488, 0]
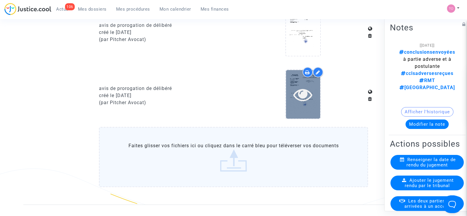
click at [300, 104] on icon at bounding box center [302, 94] width 19 height 19
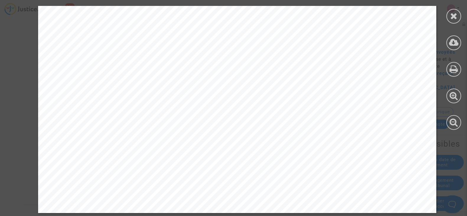
scroll to position [523, 0]
click at [453, 18] on icon at bounding box center [453, 16] width 7 height 9
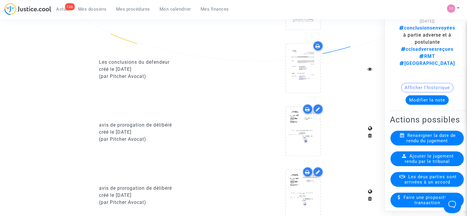
scroll to position [41, 0]
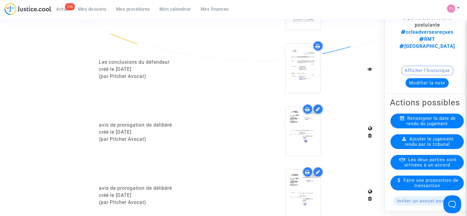
click at [410, 136] on span "Ajouter le jugement rendu par le tribunal" at bounding box center [428, 141] width 49 height 11
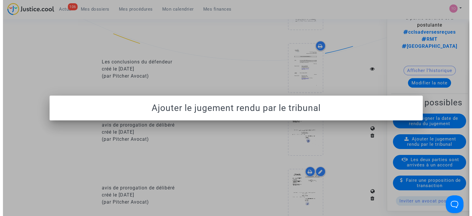
scroll to position [0, 0]
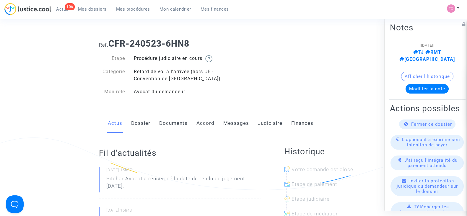
drag, startPoint x: 265, startPoint y: 121, endPoint x: 254, endPoint y: 127, distance: 13.1
click at [265, 121] on link "Judiciaire" at bounding box center [270, 123] width 25 height 19
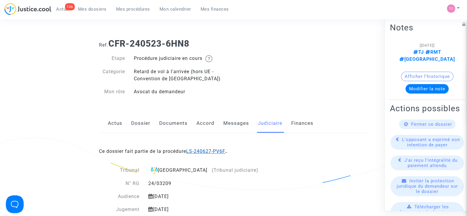
click at [198, 149] on link "LS-240627-PV6F" at bounding box center [205, 152] width 39 height 6
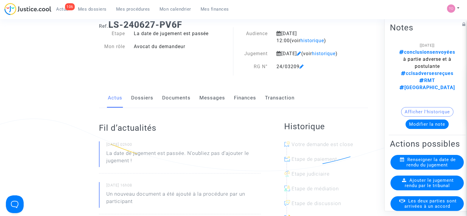
scroll to position [18, 0]
click at [312, 57] on span "historique" at bounding box center [324, 54] width 24 height 6
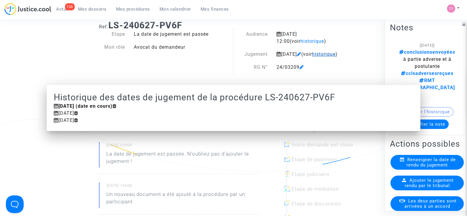
scroll to position [0, 0]
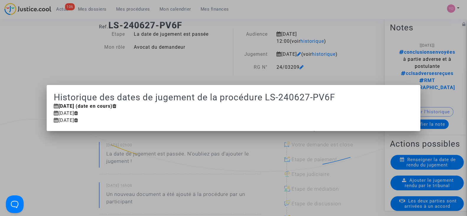
click at [187, 57] on div at bounding box center [233, 108] width 467 height 216
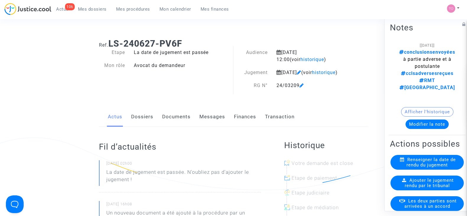
scroll to position [18, 0]
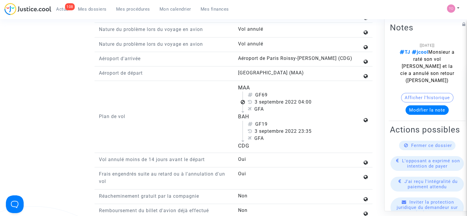
scroll to position [710, 0]
drag, startPoint x: 256, startPoint y: 85, endPoint x: 317, endPoint y: 90, distance: 61.9
click at [317, 92] on div "GF69 3 septembre 2022 04:00 GFA" at bounding box center [302, 102] width 120 height 21
copy div "GF69 3 septembre 2022 04:00"
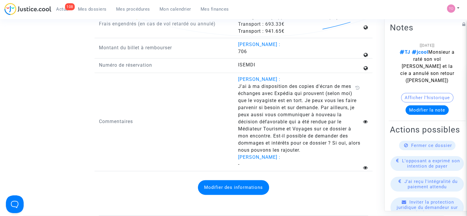
scroll to position [934, 0]
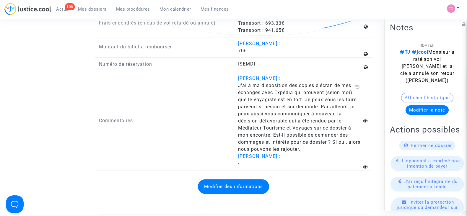
click at [248, 135] on span "J'ai à ma disposition des copies d'écran de mes échanges avec Expédia qui prouv…" at bounding box center [299, 117] width 122 height 69
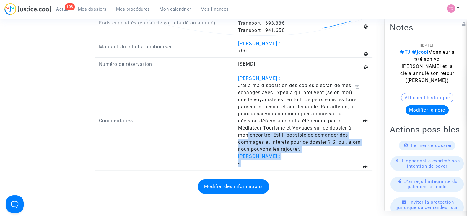
drag, startPoint x: 248, startPoint y: 135, endPoint x: 238, endPoint y: 189, distance: 55.3
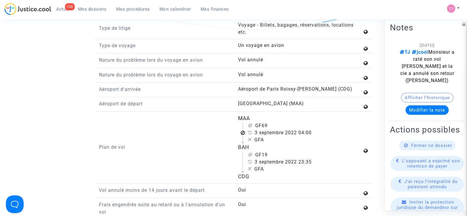
scroll to position [681, 0]
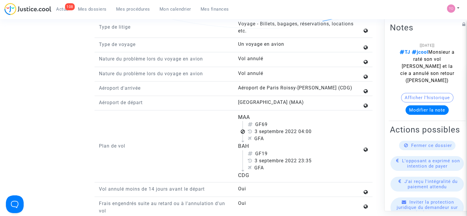
drag, startPoint x: 312, startPoint y: 151, endPoint x: 255, endPoint y: 154, distance: 57.6
click at [255, 157] on div "3 septembre 2022 23:35" at bounding box center [304, 160] width 115 height 7
copy div "3 septembre 2022 23:35"
click at [250, 121] on div "GF69" at bounding box center [304, 124] width 115 height 7
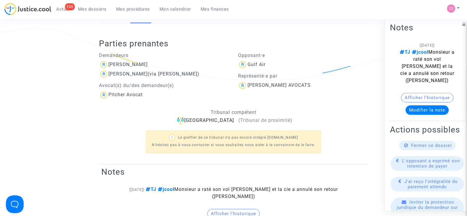
scroll to position [0, 0]
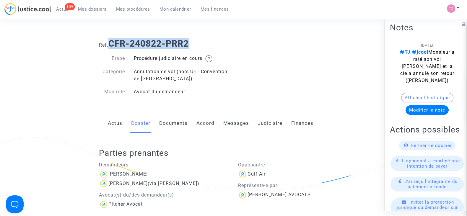
drag, startPoint x: 190, startPoint y: 39, endPoint x: 110, endPoint y: 43, distance: 80.4
click at [110, 43] on b "CFR-240822-PRR2" at bounding box center [148, 43] width 80 height 10
drag, startPoint x: 110, startPoint y: 43, endPoint x: 204, endPoint y: 38, distance: 93.7
click at [204, 38] on div "Ref. CFR-240822-PRR2" at bounding box center [233, 41] width 278 height 15
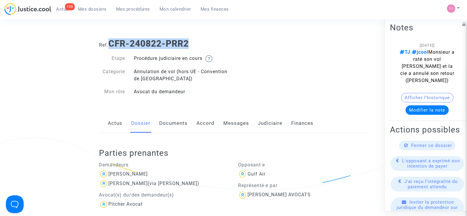
copy b "CFR-240822-PRR2"
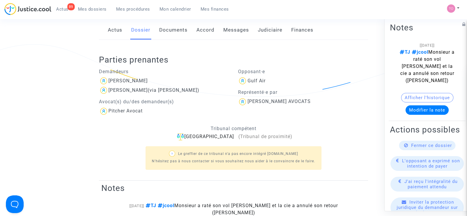
scroll to position [94, 0]
click at [260, 30] on link "Judiciaire" at bounding box center [270, 29] width 25 height 19
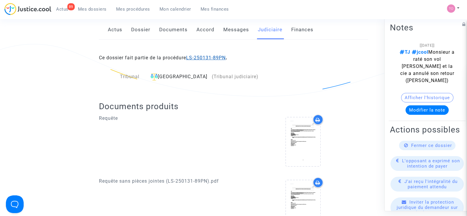
click at [214, 56] on link "LS-250131-89PN" at bounding box center [206, 58] width 40 height 6
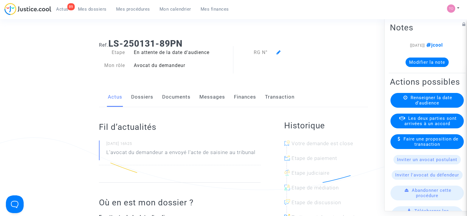
click at [141, 101] on link "Dossiers" at bounding box center [142, 96] width 22 height 19
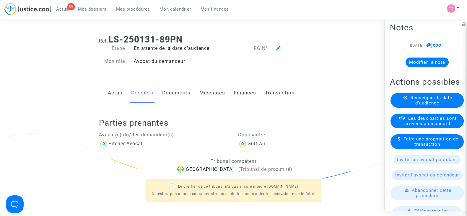
scroll to position [5, 0]
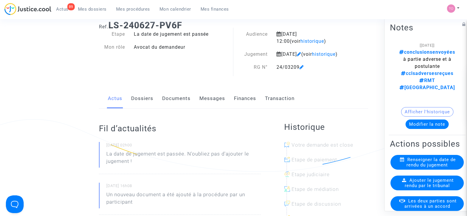
scroll to position [6, 0]
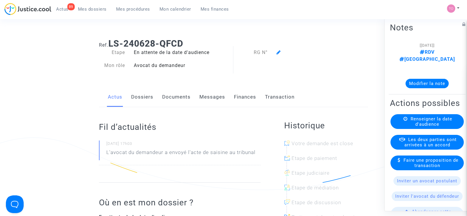
click at [418, 79] on button "Modifier la note" at bounding box center [426, 83] width 43 height 9
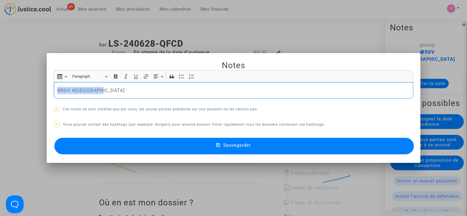
drag, startPoint x: 158, startPoint y: 94, endPoint x: 0, endPoint y: 81, distance: 158.8
click at [0, 81] on div "Notes Rich Text Editor Insert table Insert table Heading Paragraph Paragraph He…" at bounding box center [233, 108] width 467 height 216
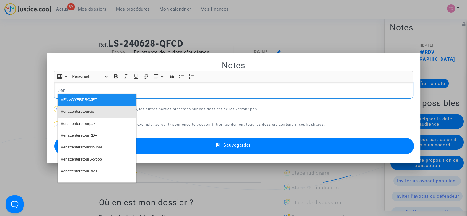
click at [75, 108] on span "#enattenteretourcie" at bounding box center [77, 111] width 33 height 9
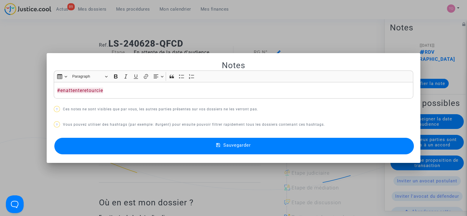
click at [164, 143] on button "Sauvegarder" at bounding box center [233, 146] width 359 height 17
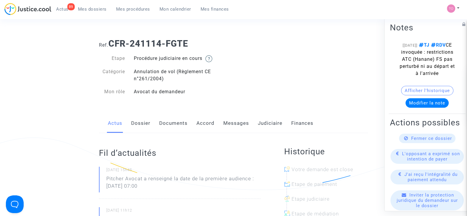
click at [231, 122] on link "Messages" at bounding box center [236, 123] width 26 height 19
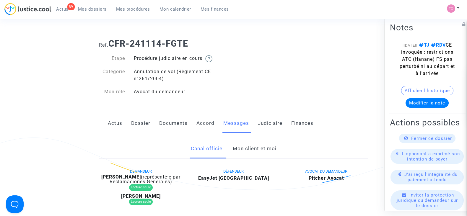
click at [251, 151] on link "Mon client et moi" at bounding box center [254, 148] width 44 height 19
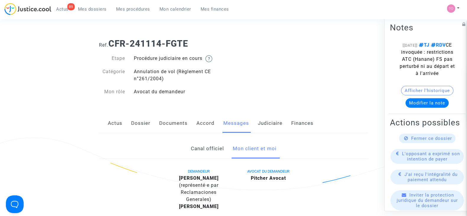
click at [136, 121] on link "Dossier" at bounding box center [140, 123] width 19 height 19
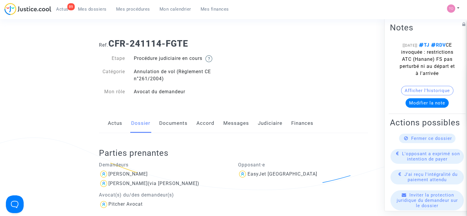
click at [173, 122] on link "Documents" at bounding box center [173, 123] width 28 height 19
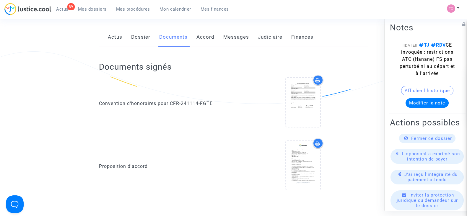
scroll to position [87, 0]
click at [263, 33] on link "Judiciaire" at bounding box center [270, 36] width 25 height 19
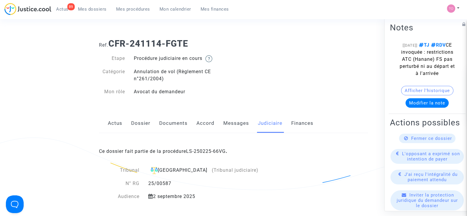
click at [244, 127] on link "Messages" at bounding box center [236, 123] width 26 height 19
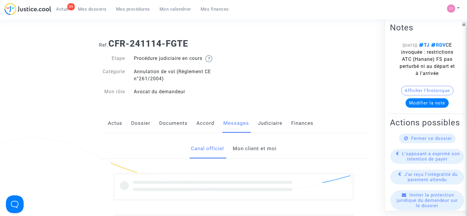
click at [238, 154] on link "Mon client et moi" at bounding box center [254, 148] width 44 height 19
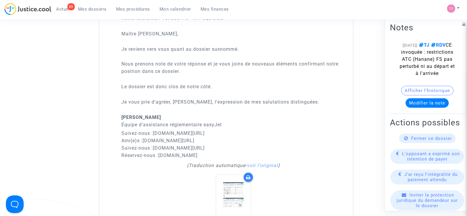
scroll to position [717, 0]
click at [238, 154] on p "Suivez-nous : [DOMAIN_NAME][URL] Ami(e)s : [DOMAIN_NAME][URL] Suivez-nous : [DO…" at bounding box center [233, 145] width 224 height 30
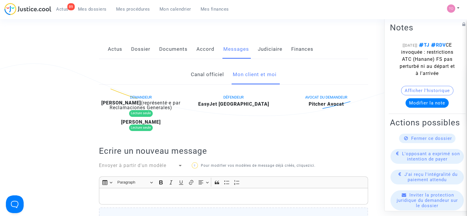
scroll to position [69, 0]
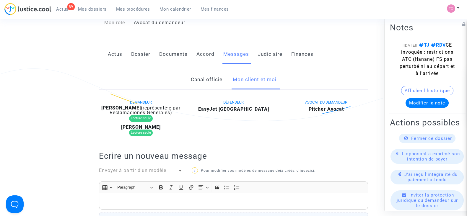
click at [203, 80] on link "Canal officiel" at bounding box center [206, 79] width 33 height 19
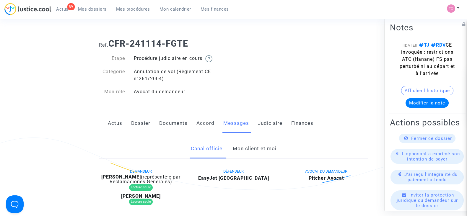
click at [240, 123] on link "Messages" at bounding box center [236, 123] width 26 height 19
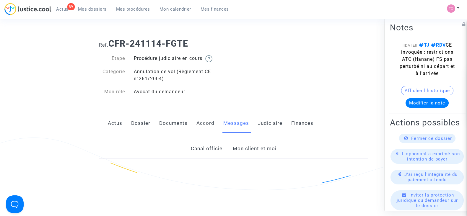
click at [204, 145] on link "Canal officiel" at bounding box center [206, 148] width 33 height 19
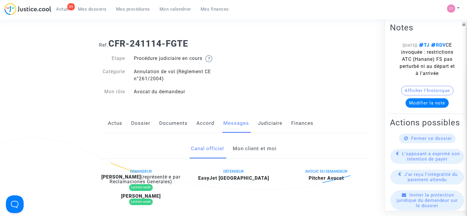
click at [260, 151] on link "Mon client et moi" at bounding box center [254, 148] width 44 height 19
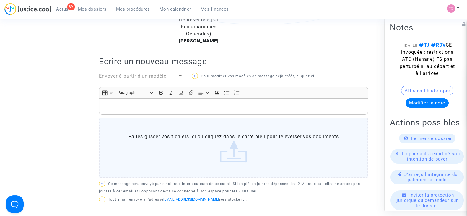
scroll to position [165, 0]
click at [130, 99] on div "Rich Text Editor, main" at bounding box center [233, 107] width 269 height 17
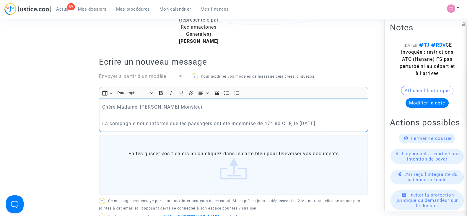
click at [168, 124] on p "La compagnie nous informe que les passagers ont été indemnisé de 474.80 CHF, le…" at bounding box center [233, 123] width 263 height 7
click at [329, 124] on p "La compagnie nous informe que les passagers ont été indemnisé de 474.80 CHF, le…" at bounding box center [233, 123] width 263 height 7
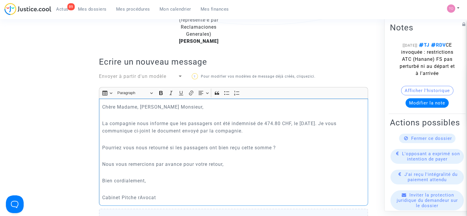
click at [140, 196] on p "Cabinet Pitche rAvocat" at bounding box center [233, 197] width 263 height 7
click at [159, 197] on p "Cabinet Pitcher Avocat" at bounding box center [233, 197] width 263 height 7
click at [256, 122] on p "La compagnie nous informe que les passagers ont été indemnisé de 474.80 CHF, le…" at bounding box center [233, 127] width 263 height 15
click at [266, 129] on p "La compagnie nous informe que les passagers ont été indemnisés de 474.80 CHF, l…" at bounding box center [233, 127] width 263 height 15
drag, startPoint x: 123, startPoint y: 150, endPoint x: 251, endPoint y: 147, distance: 128.2
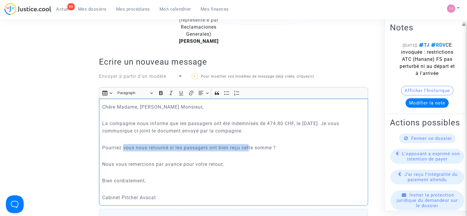
click at [251, 147] on p "Pourriez vous nous retourné si les passagers ont bien reçu cette somme ?" at bounding box center [233, 147] width 263 height 7
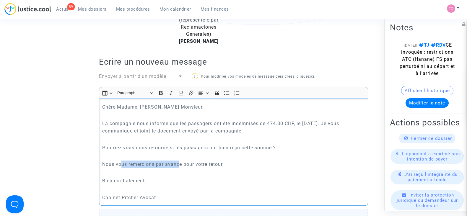
drag, startPoint x: 120, startPoint y: 161, endPoint x: 182, endPoint y: 164, distance: 62.1
click at [182, 164] on p "Nous vous remercions par avance pour votre retour," at bounding box center [233, 164] width 263 height 7
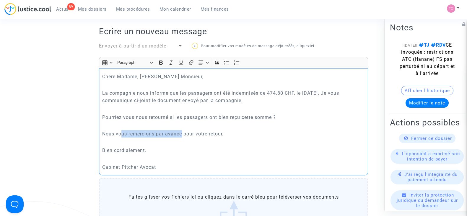
scroll to position [248, 0]
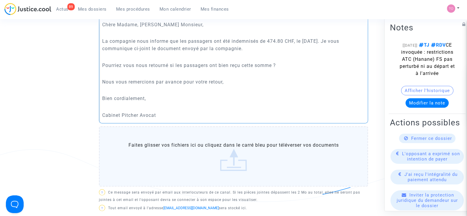
click at [195, 173] on label "Faites glisser vos fichiers ici ou cliquez dans le carré bleu pour téléverser v…" at bounding box center [233, 156] width 269 height 60
click at [0, 0] on input "Faites glisser vos fichiers ici ou cliquez dans le carré bleu pour téléverser v…" at bounding box center [0, 0] width 0 height 0
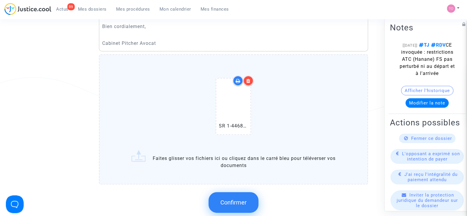
scroll to position [337, 0]
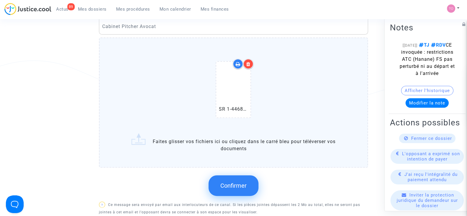
click at [237, 182] on span "Confirmer" at bounding box center [233, 185] width 26 height 7
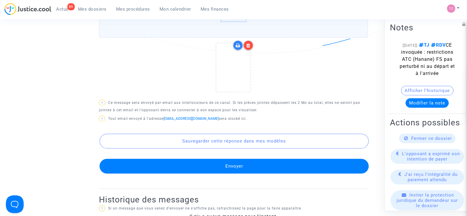
scroll to position [415, 0]
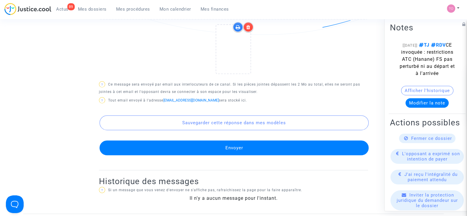
click at [218, 151] on button "Envoyer" at bounding box center [233, 148] width 269 height 15
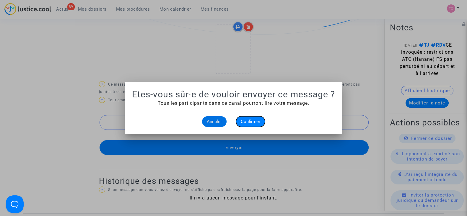
click at [251, 123] on span "Confirmer" at bounding box center [250, 121] width 19 height 5
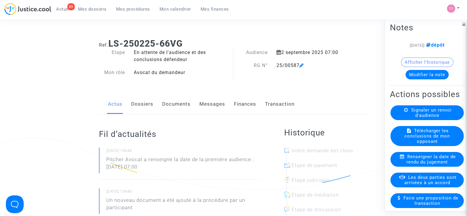
drag, startPoint x: 151, startPoint y: 105, endPoint x: 135, endPoint y: 105, distance: 15.9
click at [135, 105] on link "Dossiers" at bounding box center [142, 103] width 22 height 19
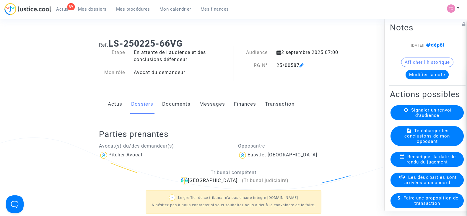
click at [183, 102] on link "Documents" at bounding box center [176, 103] width 28 height 19
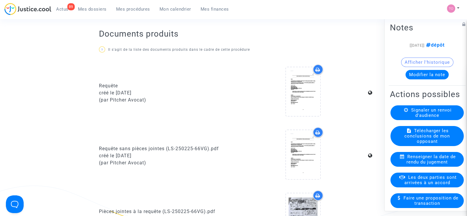
scroll to position [220, 0]
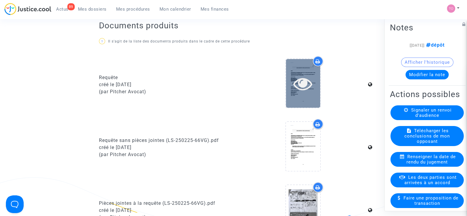
click at [305, 85] on icon at bounding box center [302, 83] width 19 height 19
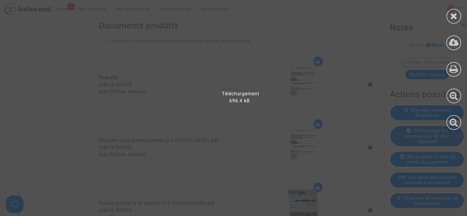
click at [232, 103] on div at bounding box center [237, 111] width 474 height 210
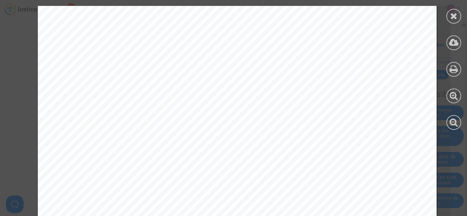
scroll to position [319, 0]
click at [454, 13] on icon at bounding box center [453, 16] width 7 height 9
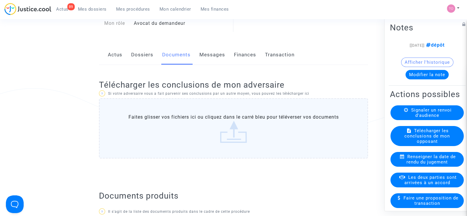
scroll to position [0, 0]
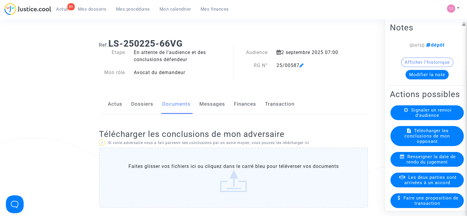
click at [418, 74] on button "Modifier la note" at bounding box center [426, 74] width 43 height 9
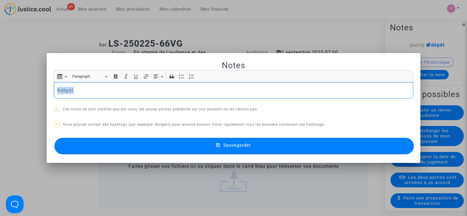
drag, startPoint x: 74, startPoint y: 90, endPoint x: 34, endPoint y: 89, distance: 40.2
click at [34, 89] on div "Notes Rich Text Editor Insert table Insert table Heading Paragraph Paragraph He…" at bounding box center [233, 108] width 467 height 216
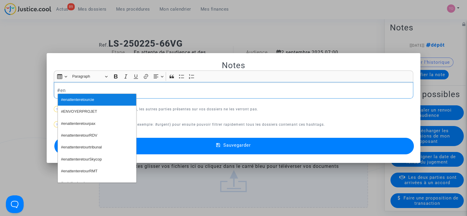
click at [71, 97] on span "#enattenteretourcie" at bounding box center [77, 100] width 33 height 9
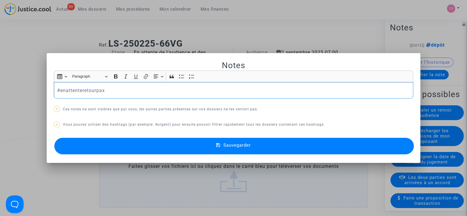
click at [103, 89] on p "#enattenteretourpax" at bounding box center [233, 90] width 353 height 7
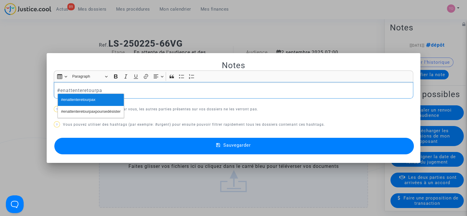
click at [97, 96] on button "#enattenteretourpax" at bounding box center [91, 100] width 66 height 12
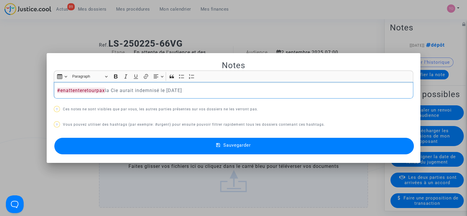
click at [172, 144] on button "Sauvegarder" at bounding box center [233, 146] width 359 height 17
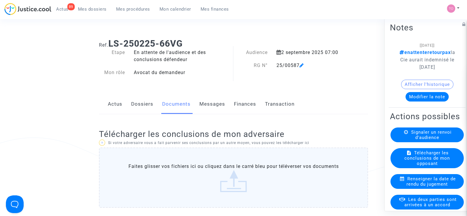
click at [136, 107] on link "Dossiers" at bounding box center [142, 103] width 22 height 19
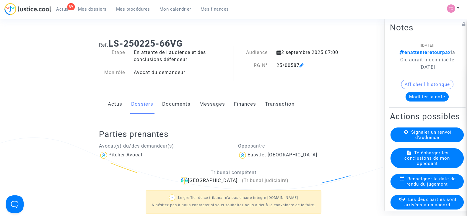
click at [229, 104] on div "Actus Dossiers Documents Messages Finances Transaction" at bounding box center [233, 104] width 269 height 20
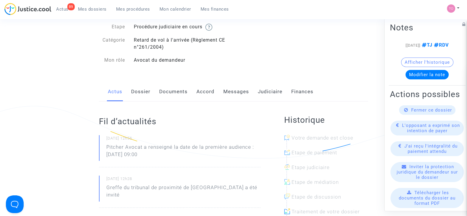
scroll to position [37, 0]
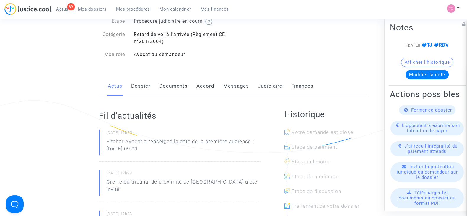
click at [159, 87] on link "Documents" at bounding box center [173, 85] width 28 height 19
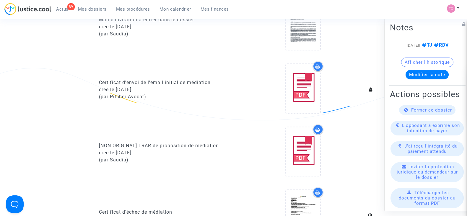
scroll to position [331, 0]
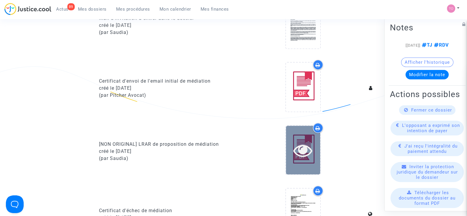
click at [291, 149] on div at bounding box center [303, 150] width 34 height 19
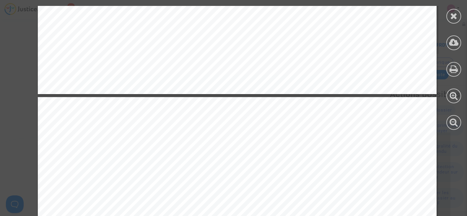
scroll to position [475, 0]
click at [451, 22] on div at bounding box center [453, 16] width 15 height 15
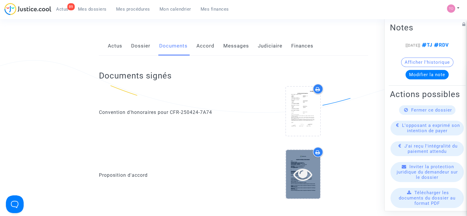
scroll to position [159, 0]
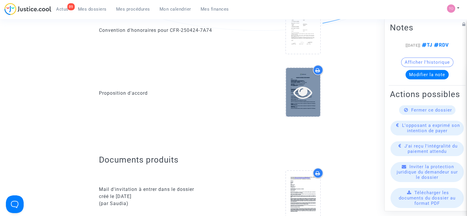
click at [294, 105] on div at bounding box center [303, 92] width 34 height 49
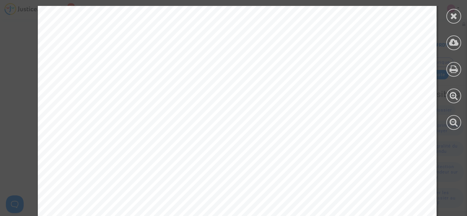
scroll to position [780, 0]
click at [454, 15] on icon at bounding box center [453, 16] width 7 height 9
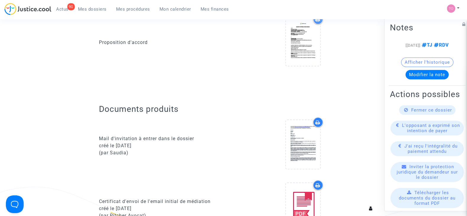
scroll to position [245, 0]
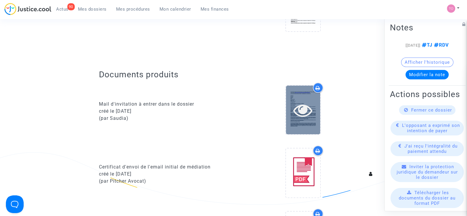
click at [286, 117] on div at bounding box center [303, 110] width 34 height 19
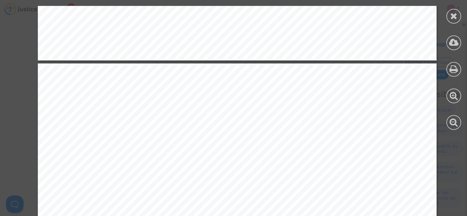
scroll to position [1076, 0]
click at [456, 12] on icon at bounding box center [453, 16] width 7 height 9
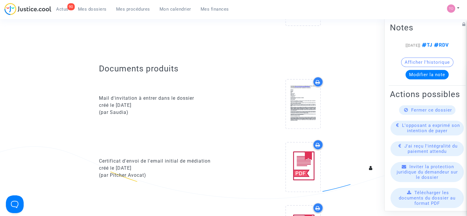
scroll to position [251, 0]
click at [318, 81] on icon at bounding box center [317, 82] width 5 height 5
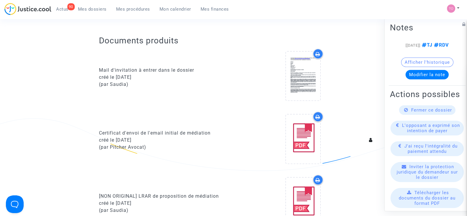
scroll to position [286, 0]
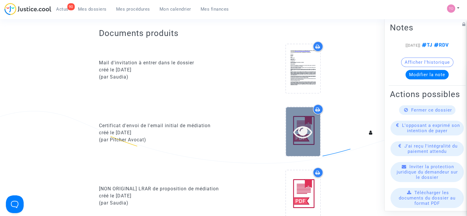
click at [300, 127] on icon at bounding box center [302, 131] width 19 height 19
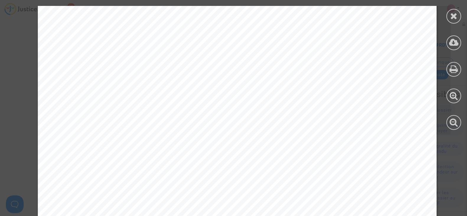
scroll to position [226, 0]
click at [450, 15] on icon at bounding box center [453, 16] width 7 height 9
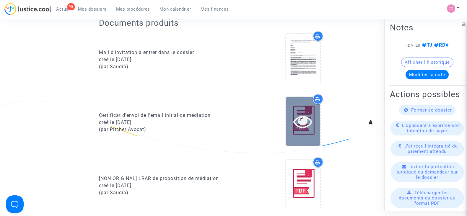
scroll to position [297, 0]
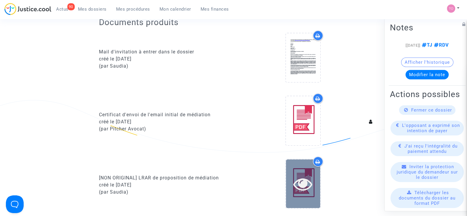
click at [310, 192] on icon at bounding box center [302, 183] width 19 height 19
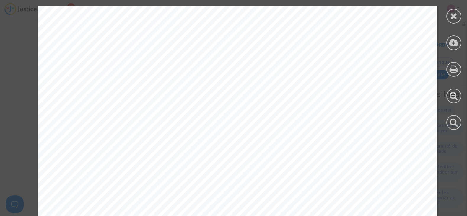
scroll to position [139, 0]
click at [446, 15] on div at bounding box center [453, 16] width 15 height 15
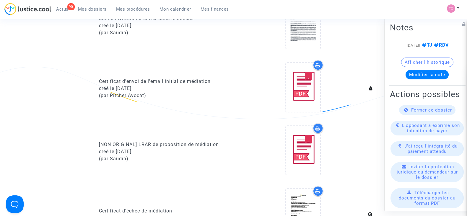
scroll to position [341, 0]
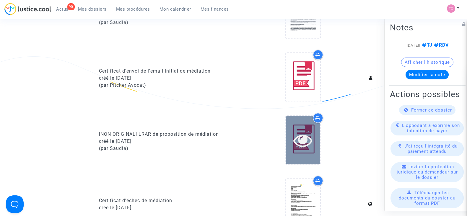
click at [310, 131] on icon at bounding box center [302, 140] width 19 height 19
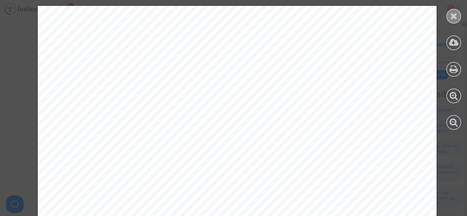
click at [456, 14] on icon at bounding box center [453, 16] width 7 height 9
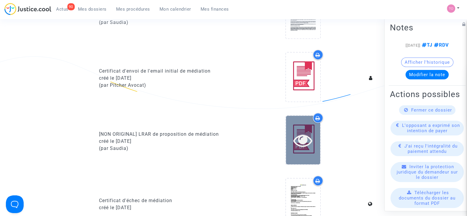
click at [298, 142] on icon at bounding box center [302, 140] width 19 height 19
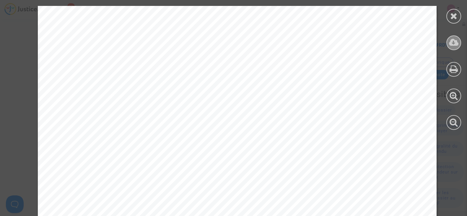
drag, startPoint x: 298, startPoint y: 142, endPoint x: 451, endPoint y: 45, distance: 180.6
click at [451, 45] on icon at bounding box center [454, 42] width 10 height 9
click at [455, 17] on icon at bounding box center [453, 16] width 7 height 9
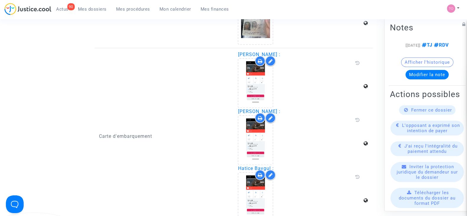
scroll to position [964, 0]
click at [259, 59] on icon at bounding box center [260, 61] width 5 height 5
click at [261, 116] on icon at bounding box center [260, 118] width 5 height 5
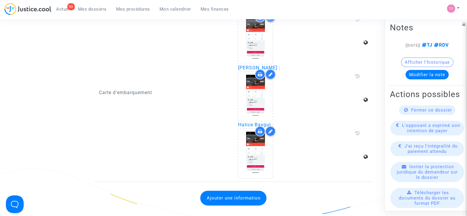
scroll to position [1014, 0]
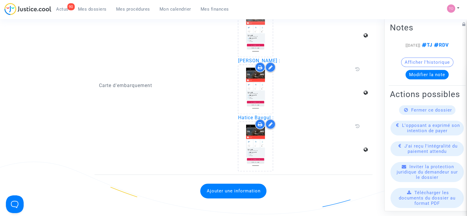
click at [261, 122] on icon at bounding box center [260, 124] width 5 height 5
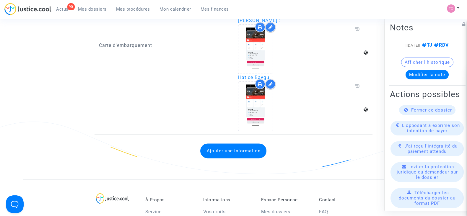
scroll to position [1055, 0]
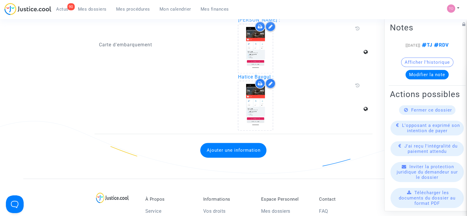
click at [85, 12] on span "Mes dossiers" at bounding box center [92, 8] width 29 height 5
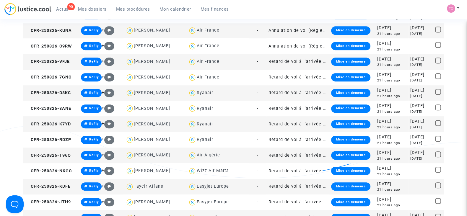
scroll to position [526, 0]
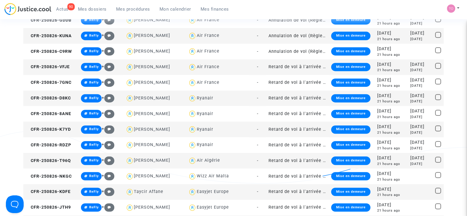
click at [93, 8] on span "Mes dossiers" at bounding box center [92, 8] width 29 height 5
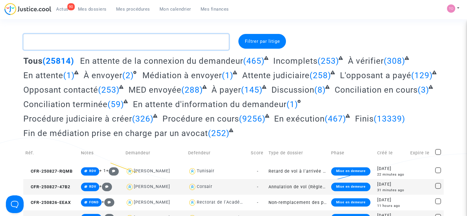
click at [66, 40] on textarea at bounding box center [125, 42] width 205 height 16
paste textarea "SABOGAL"
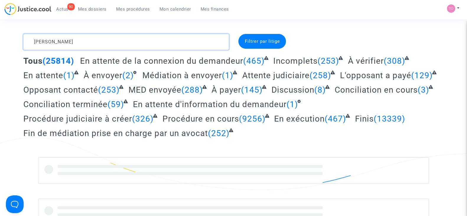
click at [30, 41] on textarea at bounding box center [125, 42] width 205 height 16
click at [71, 40] on textarea at bounding box center [125, 42] width 205 height 16
type textarea "DE LA VEGA"
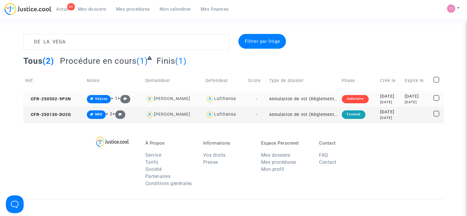
click at [383, 95] on div "2025-05-02" at bounding box center [390, 96] width 20 height 6
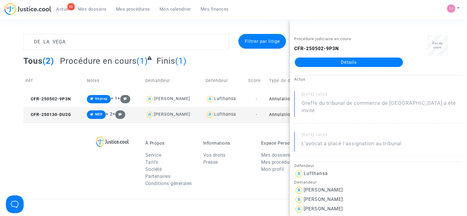
click at [348, 62] on link "Détails" at bounding box center [349, 62] width 108 height 9
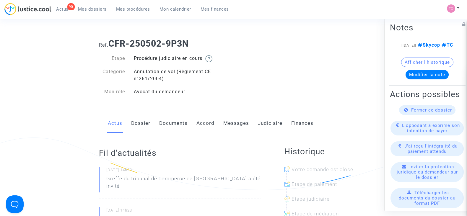
click at [271, 125] on link "Judiciaire" at bounding box center [270, 123] width 25 height 19
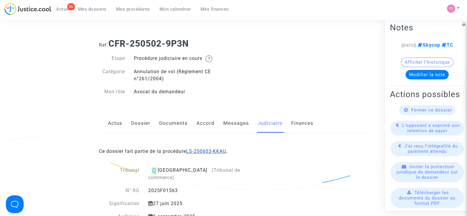
click at [212, 149] on link "LS-250603-KKAU" at bounding box center [206, 152] width 40 height 6
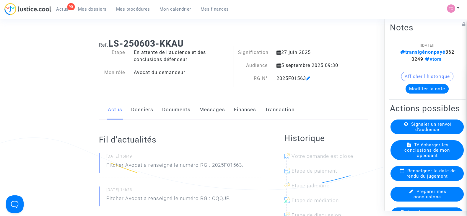
drag, startPoint x: 275, startPoint y: 77, endPoint x: 306, endPoint y: 77, distance: 31.0
click at [306, 77] on div "2025F01563" at bounding box center [310, 78] width 77 height 7
copy div "2025F01563"
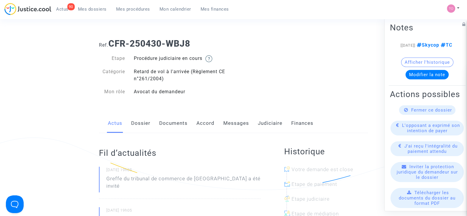
click at [268, 128] on link "Judiciaire" at bounding box center [270, 123] width 25 height 19
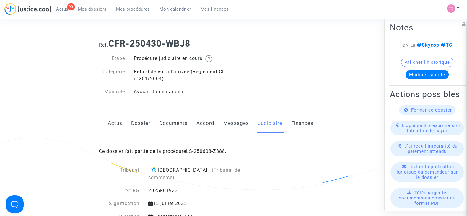
click at [130, 124] on div "Actus Dossier Documents Accord Messages Judiciaire Finances" at bounding box center [233, 124] width 269 height 20
click at [138, 126] on link "Dossier" at bounding box center [140, 123] width 19 height 19
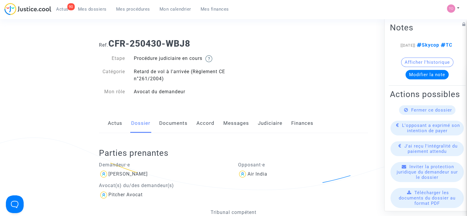
click at [202, 123] on link "Accord" at bounding box center [205, 123] width 18 height 19
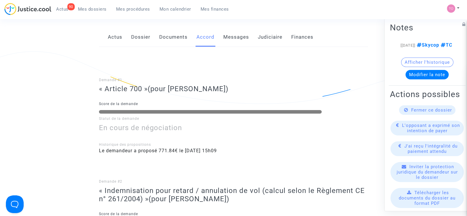
scroll to position [218, 0]
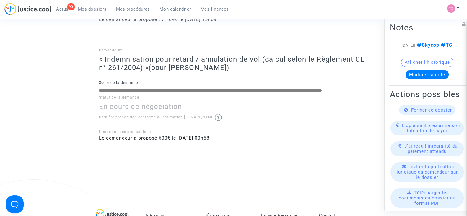
click at [202, 123] on div "Dernière proposition conforme à l'estimation [DOMAIN_NAME]" at bounding box center [233, 121] width 269 height 15
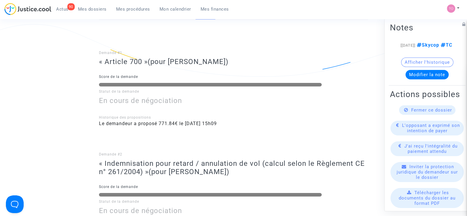
scroll to position [0, 0]
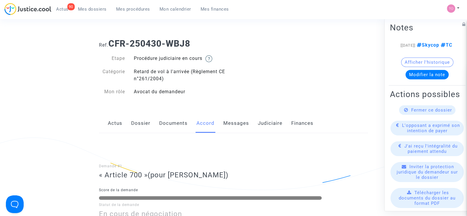
click at [271, 119] on link "Judiciaire" at bounding box center [270, 123] width 25 height 19
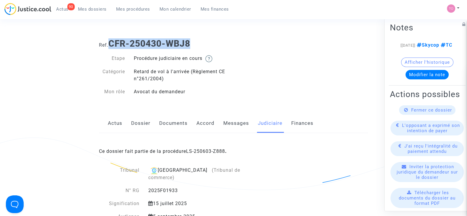
drag, startPoint x: 195, startPoint y: 40, endPoint x: 112, endPoint y: 43, distance: 83.6
click at [112, 43] on h1 "Ref. CFR-250430-WBJ8" at bounding box center [233, 43] width 269 height 11
copy b "CFR-250430-WBJ8"
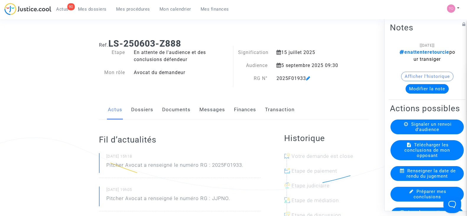
click at [242, 106] on link "Finances" at bounding box center [245, 109] width 22 height 19
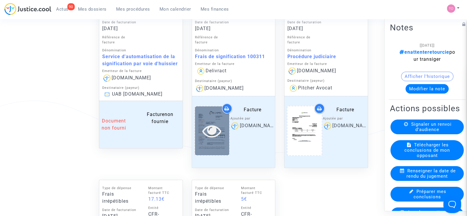
scroll to position [604, 0]
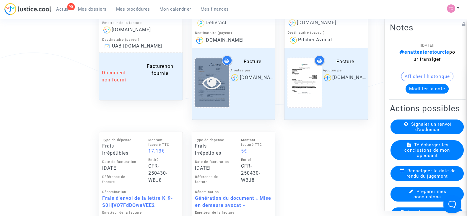
click at [202, 97] on div at bounding box center [212, 82] width 34 height 49
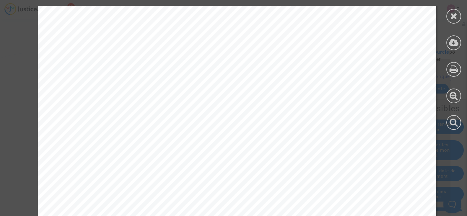
scroll to position [0, 0]
click at [451, 17] on icon at bounding box center [453, 16] width 7 height 9
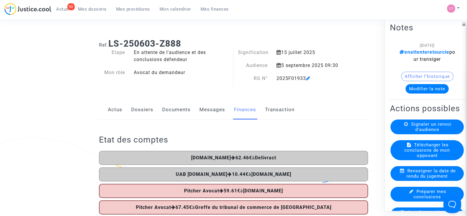
click at [401, 74] on button "Afficher l'historique" at bounding box center [427, 76] width 52 height 9
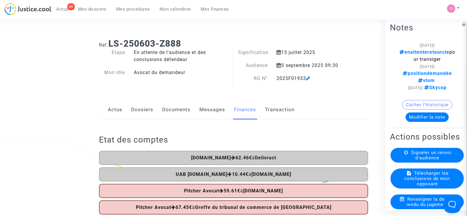
click at [136, 111] on link "Dossiers" at bounding box center [142, 109] width 22 height 19
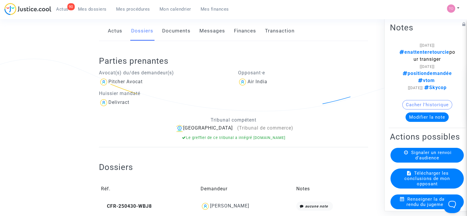
scroll to position [101, 0]
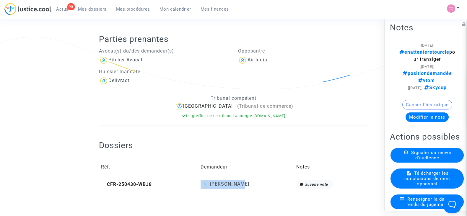
drag, startPoint x: 258, startPoint y: 183, endPoint x: 214, endPoint y: 190, distance: 44.5
click at [214, 190] on td "[PERSON_NAME]" at bounding box center [246, 185] width 96 height 14
copy div "[PERSON_NAME]"
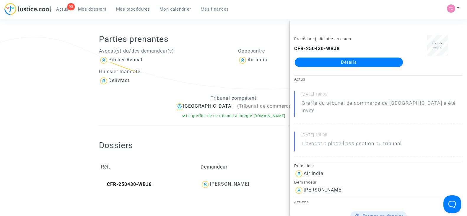
click at [224, 194] on div "Dossiers Réf. Demandeur Notes CFR-250430-WBJ8 [PERSON_NAME] Pattan aucune note" at bounding box center [233, 161] width 269 height 72
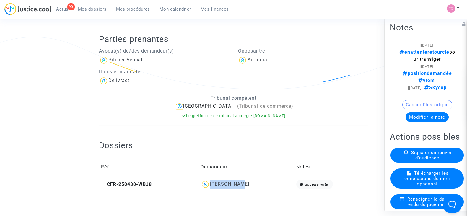
drag, startPoint x: 258, startPoint y: 184, endPoint x: 217, endPoint y: 190, distance: 41.4
click at [217, 190] on td "[PERSON_NAME]" at bounding box center [246, 185] width 96 height 14
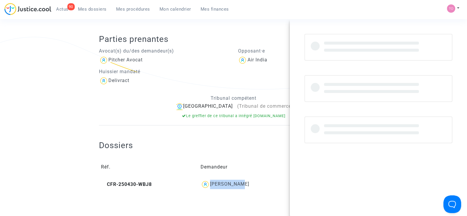
copy div "[PERSON_NAME]"
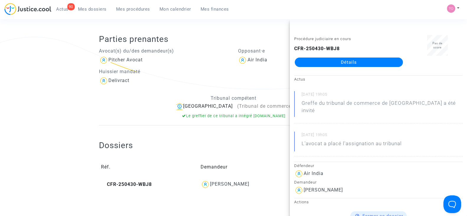
click at [160, 84] on div "Delivract" at bounding box center [164, 80] width 130 height 9
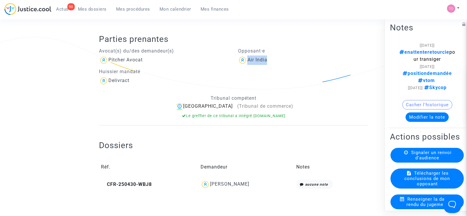
drag, startPoint x: 275, startPoint y: 56, endPoint x: 248, endPoint y: 63, distance: 28.5
click at [248, 63] on div "Air India" at bounding box center [303, 60] width 130 height 9
copy div "Air India"
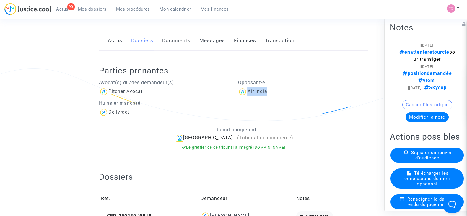
scroll to position [70, 0]
click at [93, 9] on span "Mes dossiers" at bounding box center [92, 8] width 29 height 5
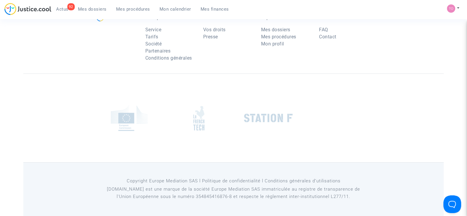
scroll to position [70, 0]
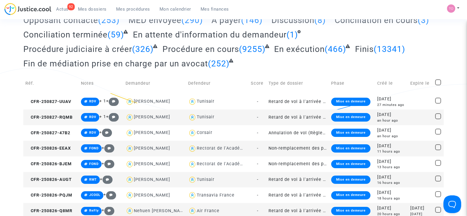
click at [89, 9] on span "Mes dossiers" at bounding box center [92, 8] width 29 height 5
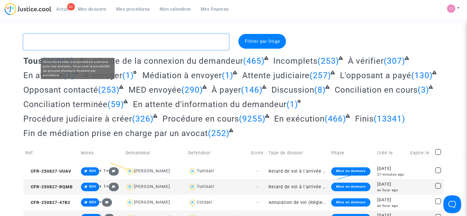
click at [52, 35] on textarea at bounding box center [125, 42] width 205 height 16
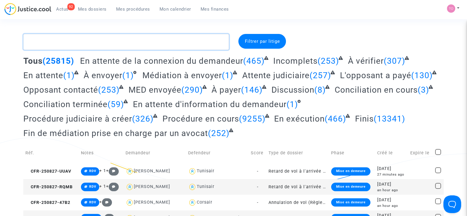
paste textarea "CFR-250606-QJPJ"
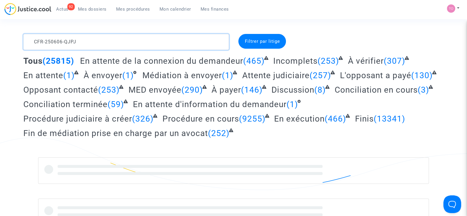
type textarea "CFR-250606-QJPJ"
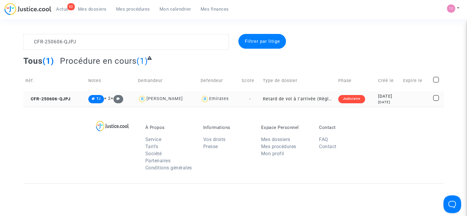
click at [363, 96] on td "Judiciaire" at bounding box center [356, 99] width 40 height 16
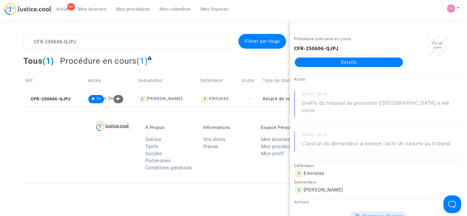
click at [366, 63] on link "Détails" at bounding box center [349, 62] width 108 height 9
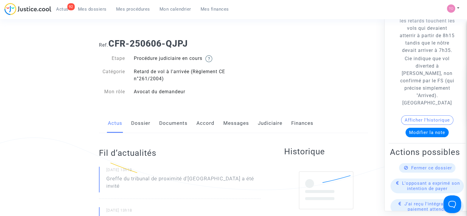
scroll to position [86, 0]
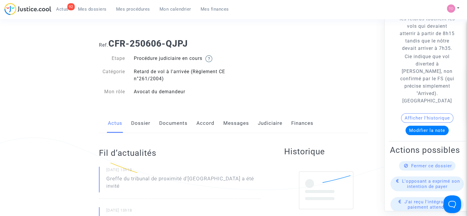
click at [423, 135] on button "Modifier la note" at bounding box center [426, 130] width 43 height 9
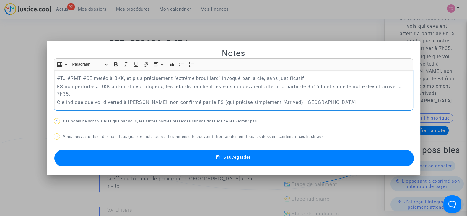
drag, startPoint x: 330, startPoint y: 100, endPoint x: 28, endPoint y: 61, distance: 304.8
click at [28, 61] on div "Notes Rich Text Editor Insert table Insert table Heading Paragraph Paragraph He…" at bounding box center [233, 108] width 467 height 216
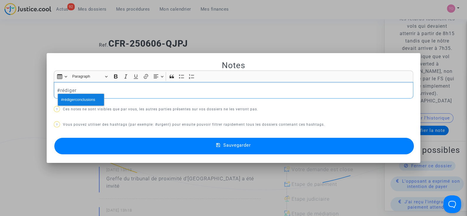
click at [71, 102] on span "#rédigerconclusions" at bounding box center [78, 100] width 34 height 9
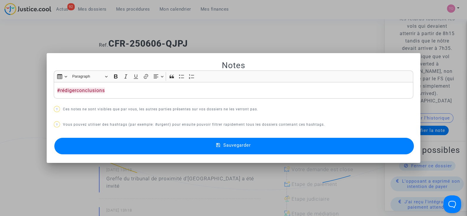
click at [165, 147] on button "Sauvegarder" at bounding box center [233, 146] width 359 height 17
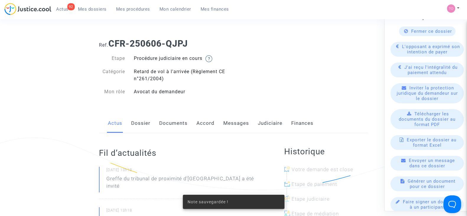
scroll to position [0, 0]
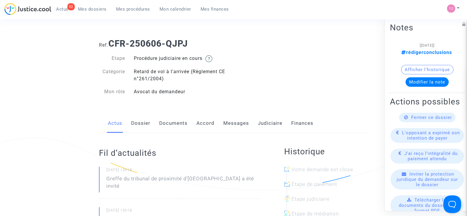
click at [416, 80] on button "Modifier la note" at bounding box center [426, 81] width 43 height 9
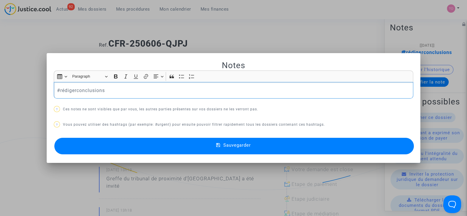
click at [291, 39] on div at bounding box center [233, 108] width 467 height 216
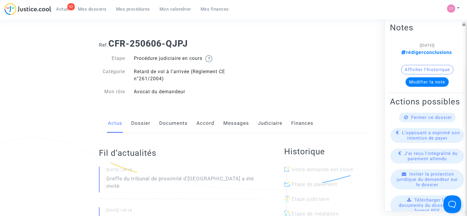
click at [413, 68] on button "Afficher l'historique" at bounding box center [427, 69] width 52 height 9
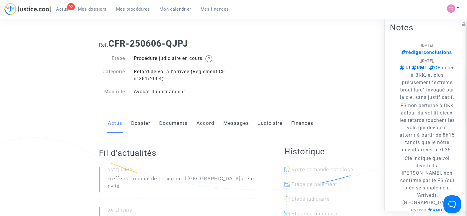
drag, startPoint x: 382, startPoint y: 93, endPoint x: 402, endPoint y: 78, distance: 24.6
click at [402, 78] on p "TJ RMT CE météo à [GEOGRAPHIC_DATA], et plus précisément "extrême brouillard" i…" at bounding box center [427, 82] width 57 height 37
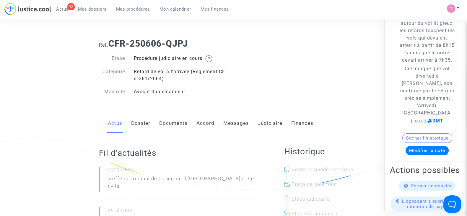
scroll to position [90, 0]
click at [415, 155] on button "Modifier la note" at bounding box center [426, 149] width 43 height 9
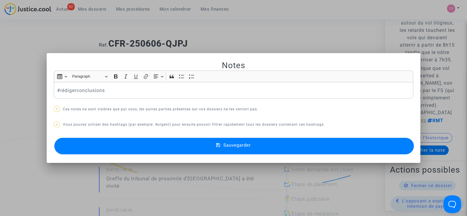
click at [207, 40] on div at bounding box center [233, 108] width 467 height 216
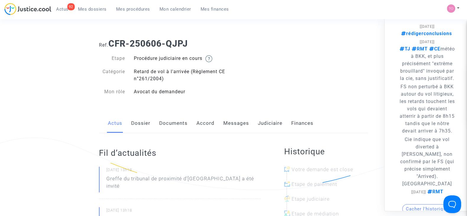
scroll to position [12, 0]
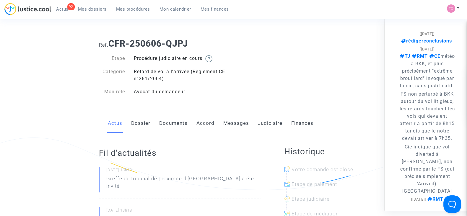
drag, startPoint x: 450, startPoint y: 125, endPoint x: 397, endPoint y: 56, distance: 86.5
click at [397, 56] on note-viewer "[[DATE]] rédigerconclusions [[DATE]] TJ RMT CE météo à [GEOGRAPHIC_DATA], et pl…" at bounding box center [427, 131] width 74 height 203
copy span "TJ RMT CE météo à [GEOGRAPHIC_DATA], et plus précisément "extrême brouillard" i…"
click at [348, 89] on div "Ref. CFR-250606-QJPJ Etape Procédure judiciaire en cours Catégorie Retard de vo…" at bounding box center [233, 68] width 278 height 68
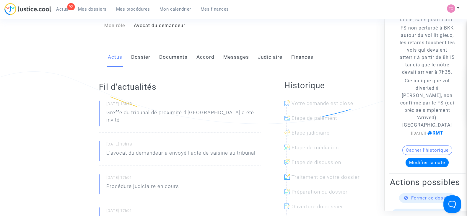
scroll to position [78, 0]
click at [417, 167] on button "Modifier la note" at bounding box center [426, 161] width 43 height 9
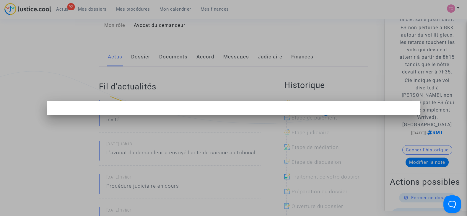
scroll to position [0, 0]
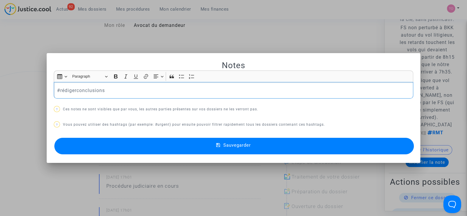
drag, startPoint x: 131, startPoint y: 89, endPoint x: 0, endPoint y: 95, distance: 131.5
click at [0, 95] on div "Notes Rich Text Editor Insert table Insert table Heading Paragraph Paragraph He…" at bounding box center [233, 108] width 467 height 216
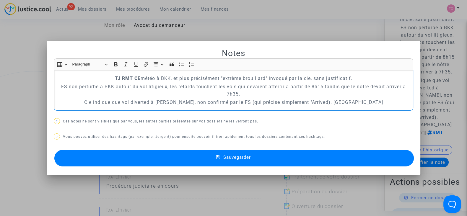
click at [115, 78] on strong "TJ RMT CE" at bounding box center [128, 79] width 26 height 6
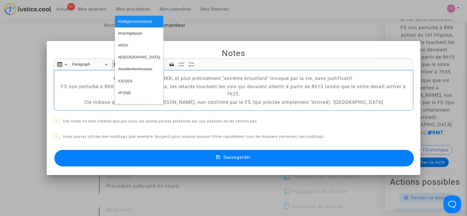
click at [91, 84] on p "FS non perturbé à BKK autour du vol litigieux, les retards touchent les vols qu…" at bounding box center [233, 90] width 353 height 15
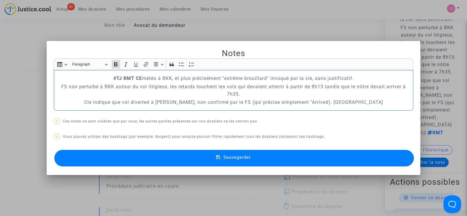
click at [122, 77] on strong "#TJ RMT CE" at bounding box center [127, 79] width 29 height 6
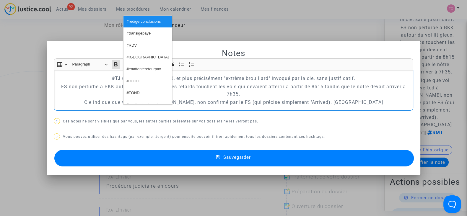
click at [100, 76] on p "#TJ #RMT CE météo à BKK, et plus précisément "extrême brouillard" invoqué par l…" at bounding box center [233, 78] width 353 height 7
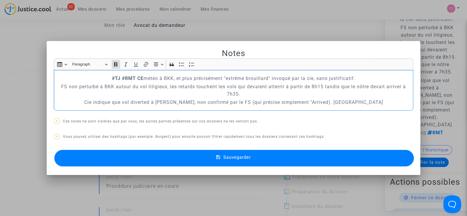
click at [134, 76] on strong "#TJ #RMT CE" at bounding box center [128, 79] width 32 height 6
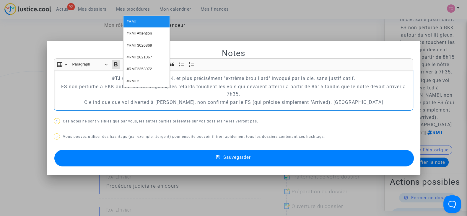
click at [137, 78] on span "#RMT2" at bounding box center [133, 81] width 13 height 9
click at [89, 80] on p "#TJ #RMT CE météo à BKK, et plus précisément "extrême brouillard" invoqué par l…" at bounding box center [233, 78] width 353 height 7
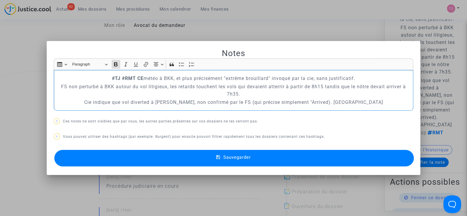
click at [134, 78] on strong "#TJ #RMT CE" at bounding box center [128, 79] width 32 height 6
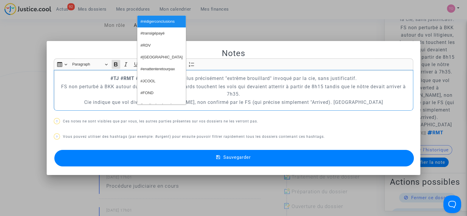
click at [88, 80] on p "#TJ #RMT #CE météo à BKK, et plus précisément "extrême brouillard" invoqué par …" at bounding box center [233, 78] width 353 height 7
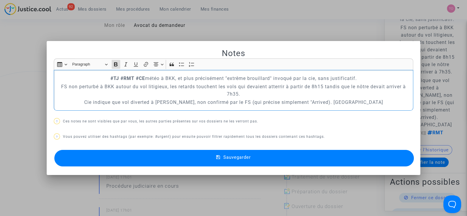
click at [111, 79] on strong "#TJ #RMT #CE" at bounding box center [127, 79] width 35 height 6
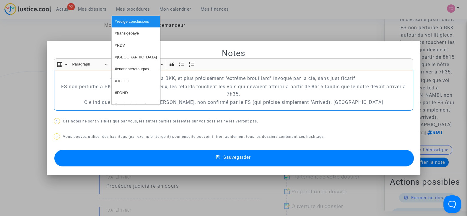
click at [89, 80] on p "#TJ #RMT #CE météo à BKK, et plus précisément "extrême brouillard" invoqué par …" at bounding box center [233, 78] width 353 height 7
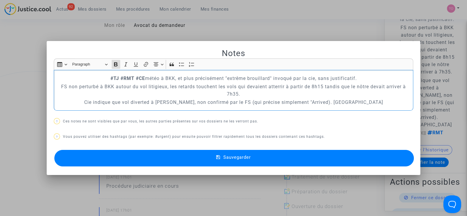
click at [213, 159] on button "Sauvegarder" at bounding box center [233, 158] width 359 height 17
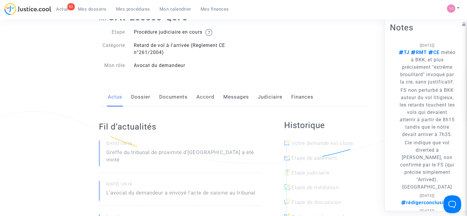
scroll to position [24, 0]
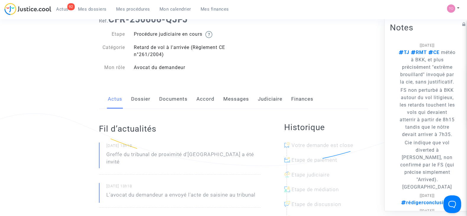
click at [267, 99] on link "Judiciaire" at bounding box center [270, 98] width 25 height 19
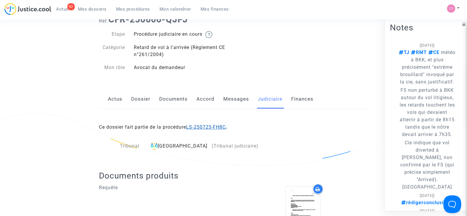
click at [211, 124] on link "LS-250725-FH8C" at bounding box center [206, 127] width 40 height 6
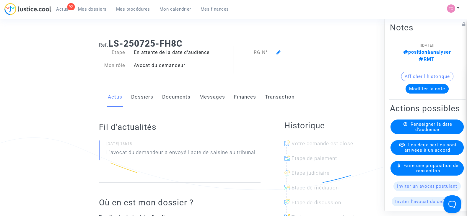
click at [425, 84] on button "Modifier la note" at bounding box center [426, 88] width 43 height 9
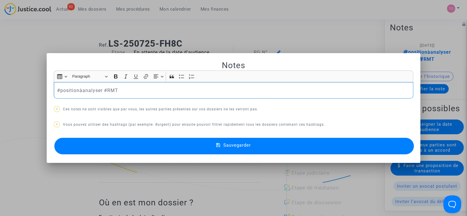
drag, startPoint x: 136, startPoint y: 92, endPoint x: 41, endPoint y: 93, distance: 94.8
click at [41, 93] on div "Notes Rich Text Editor Insert table Insert table Heading Paragraph Paragraph He…" at bounding box center [233, 108] width 467 height 216
click at [74, 100] on span "#rédigerconclusions" at bounding box center [78, 100] width 34 height 9
click at [113, 147] on button "Sauvegarder" at bounding box center [233, 146] width 359 height 17
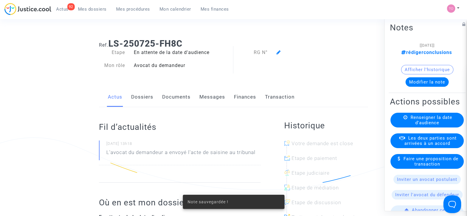
click at [143, 103] on link "Dossiers" at bounding box center [142, 96] width 22 height 19
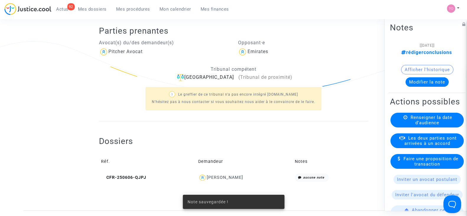
scroll to position [175, 0]
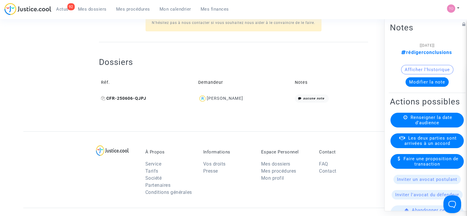
click at [103, 97] on icon at bounding box center [103, 98] width 4 height 4
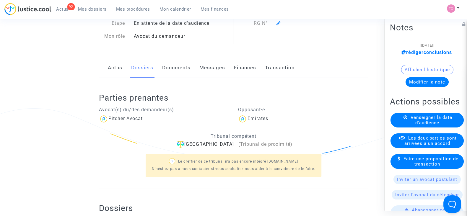
scroll to position [0, 0]
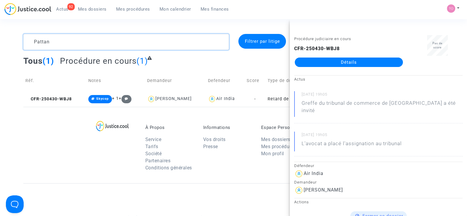
drag, startPoint x: 0, startPoint y: 0, endPoint x: 0, endPoint y: 42, distance: 41.9
click at [0, 42] on div "Pattan Filtrer par litige Tous (1) Procédure en cours (1) Réf. Notes Demandeur …" at bounding box center [233, 70] width 467 height 73
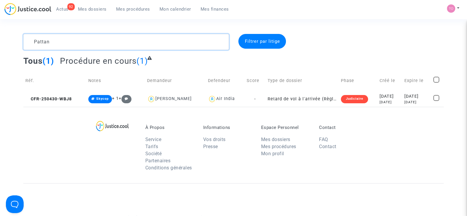
paste textarea "CFR-250530-H9AH"
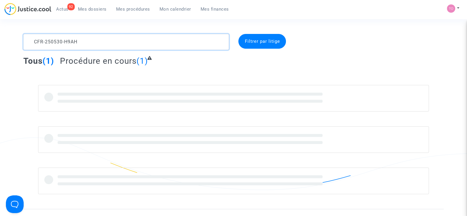
type textarea "CFR-250530-H9AH"
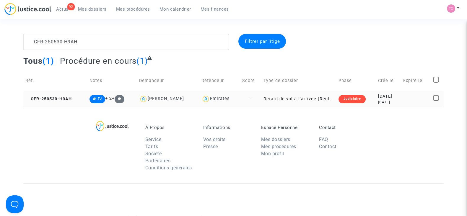
click at [378, 94] on div "2025-05-30" at bounding box center [388, 96] width 21 height 6
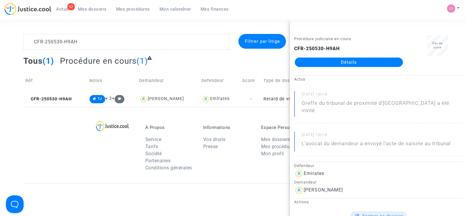
click at [340, 60] on link "Détails" at bounding box center [349, 62] width 108 height 9
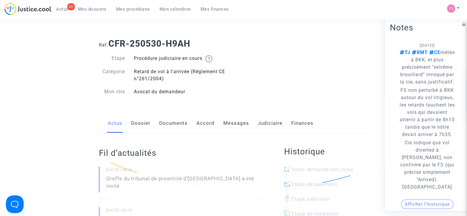
click at [258, 126] on link "Judiciaire" at bounding box center [270, 123] width 25 height 19
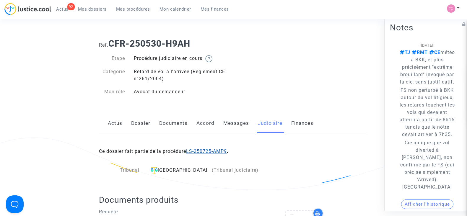
click at [205, 152] on link "LS-250725-AMP9" at bounding box center [206, 152] width 41 height 6
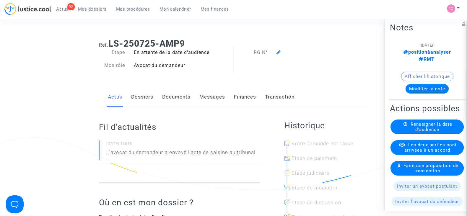
click at [412, 89] on button "Modifier la note" at bounding box center [426, 88] width 43 height 9
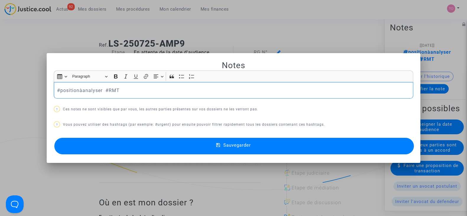
drag, startPoint x: 152, startPoint y: 91, endPoint x: 32, endPoint y: 98, distance: 120.4
click at [32, 98] on div "Notes Rich Text Editor Insert table Insert table Heading Paragraph Paragraph He…" at bounding box center [233, 108] width 467 height 216
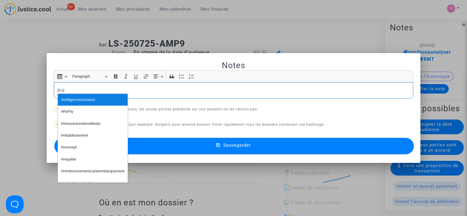
click at [75, 100] on span "#rédigerconclusions" at bounding box center [78, 100] width 34 height 9
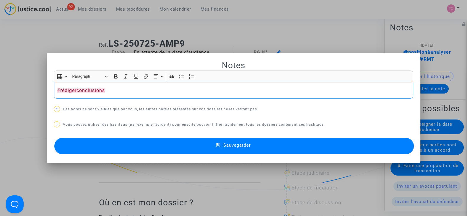
click at [119, 85] on div "#rédigerconclusions" at bounding box center [233, 90] width 359 height 17
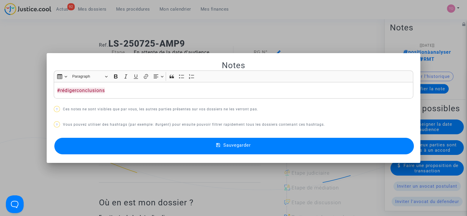
click at [198, 145] on button "Sauvegarder" at bounding box center [233, 146] width 359 height 17
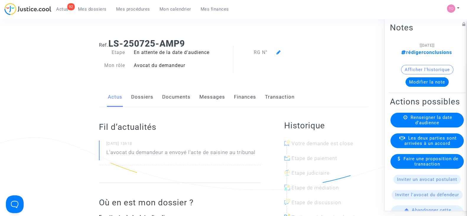
click at [138, 99] on link "Dossiers" at bounding box center [142, 96] width 22 height 19
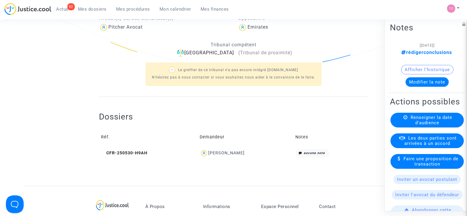
scroll to position [120, 0]
click at [105, 152] on icon at bounding box center [103, 153] width 4 height 4
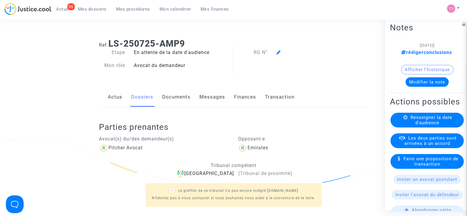
click at [83, 6] on link "Mes dossiers" at bounding box center [92, 9] width 38 height 9
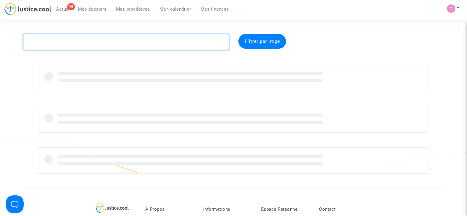
click at [67, 43] on textarea at bounding box center [125, 42] width 205 height 16
paste textarea "Pattan"
click at [79, 35] on textarea at bounding box center [125, 42] width 205 height 16
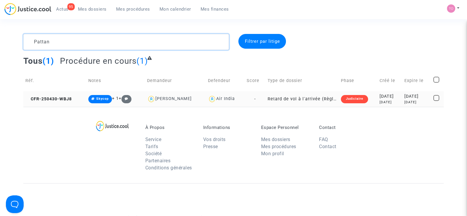
type textarea "Pattan"
click at [379, 94] on div "2025-05-01" at bounding box center [389, 96] width 20 height 6
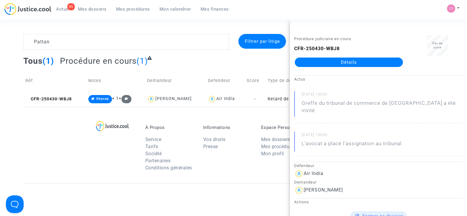
click at [195, 61] on div "Tous (1) Procédure en cours (1)" at bounding box center [233, 63] width 420 height 14
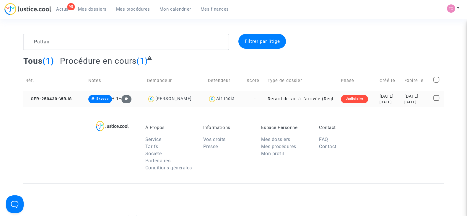
click at [379, 98] on div "2025-05-01" at bounding box center [389, 96] width 20 height 6
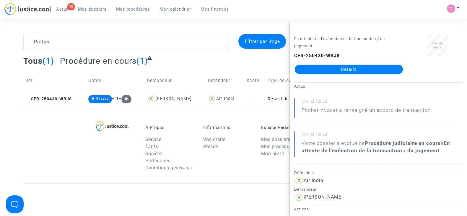
click at [218, 62] on div "Tous (1) Procédure en cours (1)" at bounding box center [233, 63] width 420 height 14
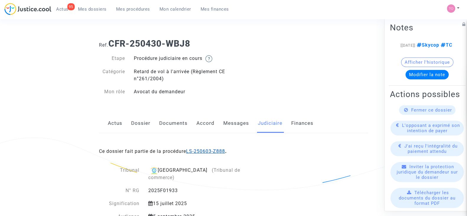
click at [204, 149] on link "LS-250603-Z888" at bounding box center [205, 152] width 39 height 6
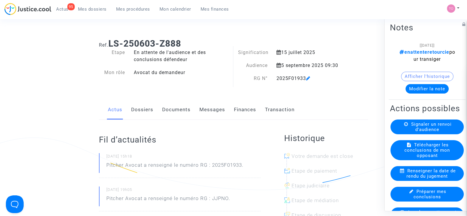
click at [420, 88] on button "Modifier la note" at bounding box center [426, 88] width 43 height 9
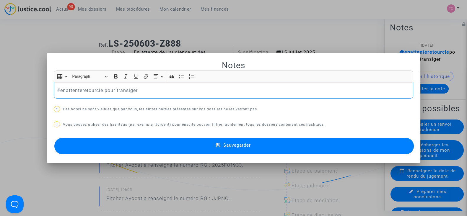
drag, startPoint x: 148, startPoint y: 90, endPoint x: 15, endPoint y: 86, distance: 133.5
click at [15, 86] on div "Notes Rich Text Editor Insert table Insert table Heading Paragraph Paragraph He…" at bounding box center [233, 108] width 467 height 216
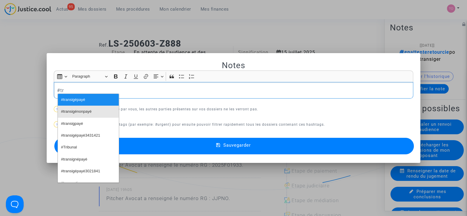
click at [74, 114] on span "#transigénonpayé" at bounding box center [76, 111] width 30 height 9
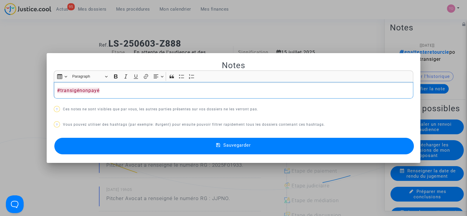
click at [196, 84] on div "#transigénonpayé" at bounding box center [233, 90] width 359 height 17
click at [171, 149] on button "Sauvegarder" at bounding box center [233, 146] width 359 height 17
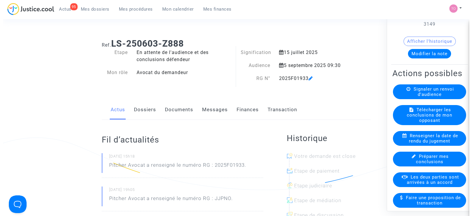
scroll to position [37, 0]
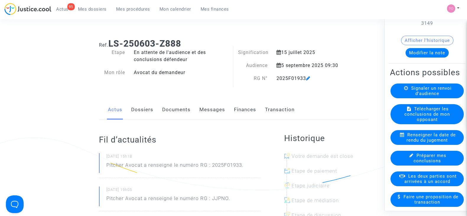
click at [414, 184] on span "Les deux parties sont arrivées à un accord" at bounding box center [430, 179] width 52 height 11
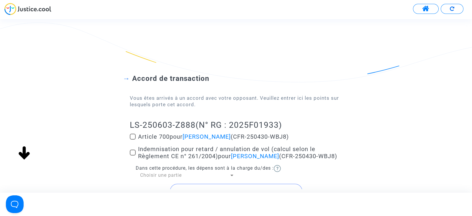
click at [134, 135] on span at bounding box center [133, 137] width 6 height 6
click at [133, 140] on input "Article 700 pour [PERSON_NAME] (CFR-250430-WBJ8)" at bounding box center [133, 140] width 0 height 0
checkbox input "true"
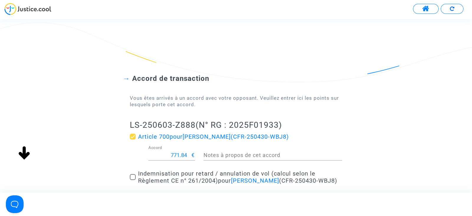
click at [179, 151] on div "771.84 Accord" at bounding box center [170, 153] width 43 height 15
drag, startPoint x: 177, startPoint y: 152, endPoint x: 173, endPoint y: 154, distance: 4.1
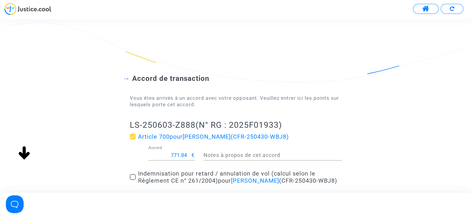
click at [173, 154] on input "771.84" at bounding box center [170, 155] width 43 height 6
type input "200"
click at [189, 157] on input "200" at bounding box center [170, 155] width 43 height 6
click at [109, 166] on div "Accord de transaction Vous êtes arrivés à un accord avec votre opposant. Veuill…" at bounding box center [236, 145] width 472 height 190
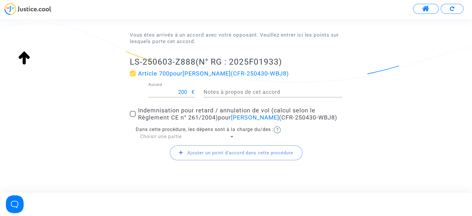
scroll to position [64, 0]
click at [131, 112] on span at bounding box center [133, 113] width 6 height 6
click at [133, 116] on input "Indemnisation pour retard / annulation de vol (calcul selon le Règlement CE n° …" at bounding box center [133, 116] width 0 height 0
checkbox input "true"
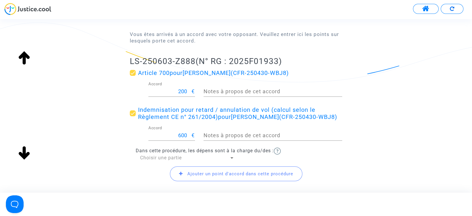
click at [157, 155] on span "Choisir une partie" at bounding box center [161, 158] width 42 height 6
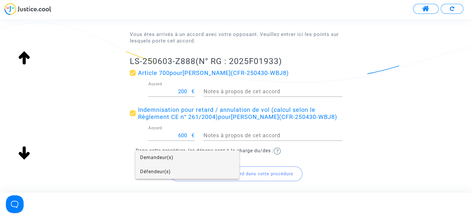
click at [158, 171] on span "Défendeur(s)" at bounding box center [187, 172] width 94 height 14
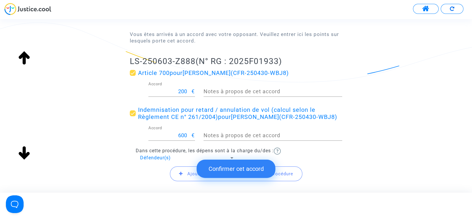
click at [85, 166] on div "Accord de transaction Vous êtes arrivés à un accord avec votre opposant. Veuill…" at bounding box center [236, 93] width 472 height 212
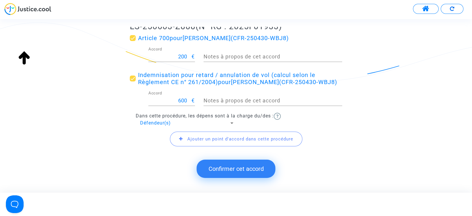
scroll to position [102, 0]
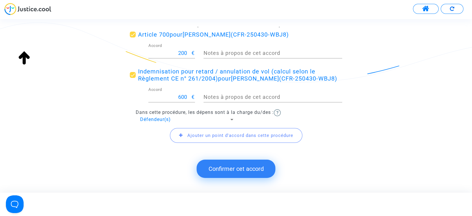
click at [231, 173] on button "Confirmer cet accord" at bounding box center [236, 169] width 79 height 18
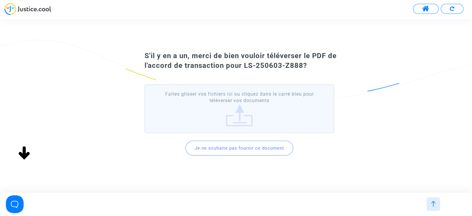
click at [237, 148] on button "Je ne souhaite pas fournir ce document" at bounding box center [240, 148] width 108 height 15
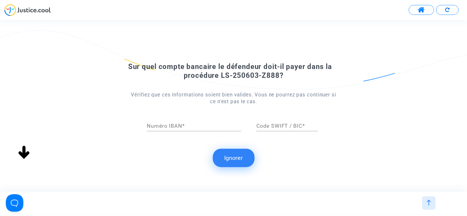
scroll to position [0, 0]
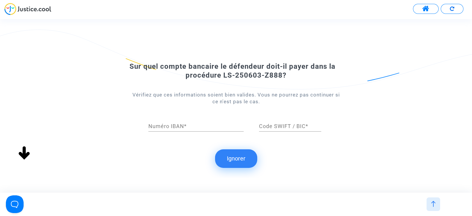
click at [234, 155] on button "Ignorer" at bounding box center [236, 158] width 42 height 18
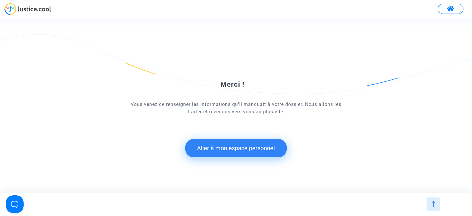
click at [223, 147] on button "Aller à mon espace personnel" at bounding box center [236, 148] width 102 height 18
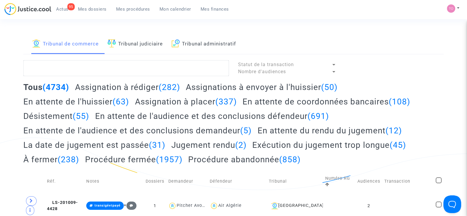
click at [223, 147] on h2 "Jugement rendu (2)" at bounding box center [208, 145] width 75 height 10
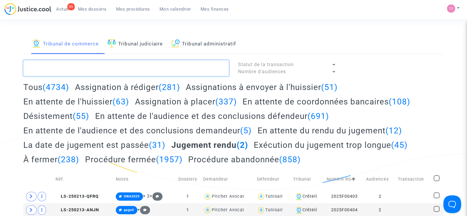
click at [65, 67] on textarea at bounding box center [125, 68] width 205 height 16
paste textarea "CFR-250116-DBF9"
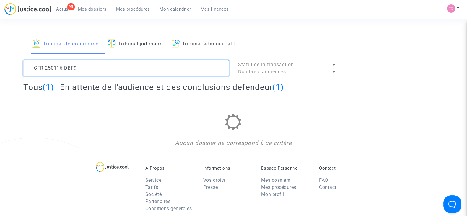
type textarea "CFR-250116-DBF9"
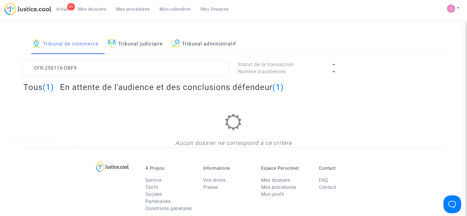
click at [84, 7] on span "Mes dossiers" at bounding box center [92, 8] width 29 height 5
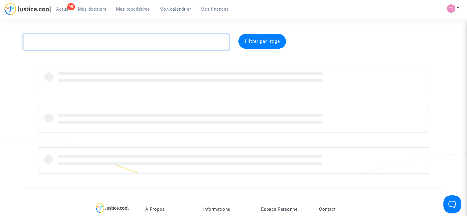
click at [52, 41] on textarea at bounding box center [125, 42] width 205 height 16
paste textarea "CFR-250116-DBF9"
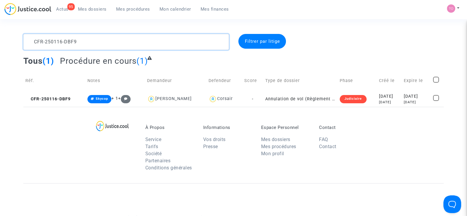
drag, startPoint x: 52, startPoint y: 41, endPoint x: 128, endPoint y: 54, distance: 77.5
click at [128, 54] on complex-dispute-list "CFR-250116-DBF9 Filtrer par litige Tous (1) Procédure en cours (1) Réf. Notes D…" at bounding box center [233, 70] width 420 height 73
click at [361, 139] on li "FAQ" at bounding box center [343, 139] width 49 height 7
click at [384, 91] on td "[DATE] [DATE]" at bounding box center [388, 99] width 25 height 16
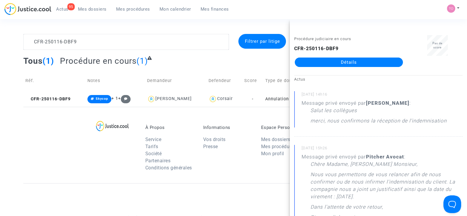
click at [409, 102] on b "[PERSON_NAME]" at bounding box center [387, 103] width 43 height 6
copy b "DANDJINOU"
drag, startPoint x: 90, startPoint y: 44, endPoint x: 0, endPoint y: 27, distance: 92.0
click at [0, 27] on section "CFR-250116-DBF9 Filtrer par litige Tous (1) Procédure en cours (1) Réf. Notes D…" at bounding box center [233, 163] width 467 height 326
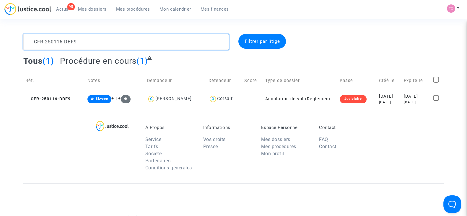
paste textarea "MEINTJIES"
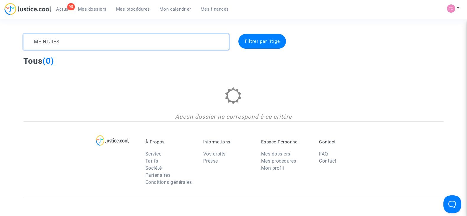
drag, startPoint x: 15, startPoint y: 36, endPoint x: 0, endPoint y: 32, distance: 15.8
click at [0, 32] on section "MEINTJIES Filtrer par litige Tous (0) Aucun dossier ne correspond à ce critère …" at bounding box center [233, 170] width 467 height 340
paste textarea "CFR-250604-M4UV"
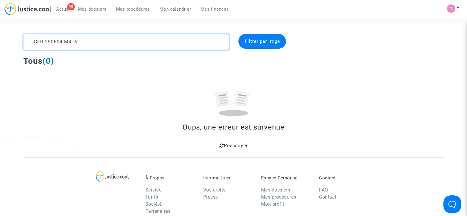
type textarea "CFR-250604-M4UV"
click at [93, 5] on link "Mes dossiers" at bounding box center [92, 9] width 38 height 9
click at [44, 46] on textarea at bounding box center [125, 42] width 205 height 16
paste textarea "CFR-250604-M4UV"
type textarea "CFR-250604-M4UV"
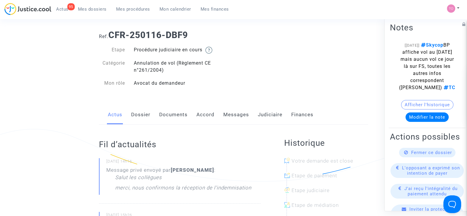
click at [140, 115] on link "Dossier" at bounding box center [140, 114] width 19 height 19
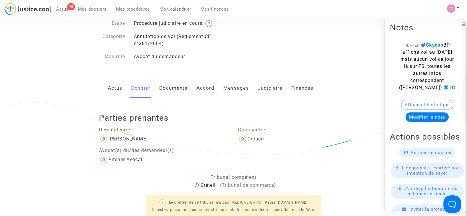
scroll to position [34, 0]
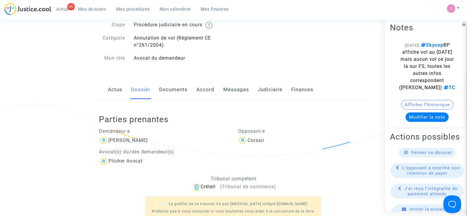
click at [231, 87] on link "Messages" at bounding box center [236, 89] width 26 height 19
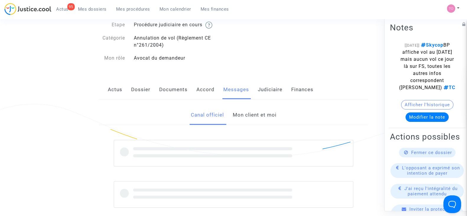
click at [235, 114] on link "Mon client et moi" at bounding box center [254, 114] width 44 height 19
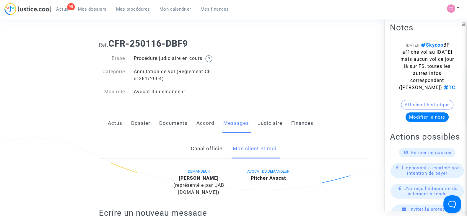
click at [426, 119] on button "Modifier la note" at bounding box center [426, 116] width 43 height 9
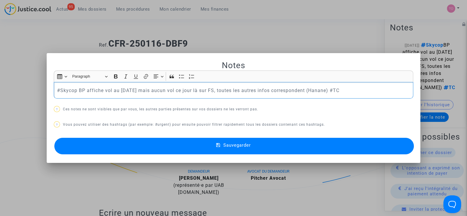
drag, startPoint x: 353, startPoint y: 91, endPoint x: 58, endPoint y: 90, distance: 295.2
click at [58, 90] on p "#Skycop BP affiche vol au [DATE] mais aucun vol ce jour là sur FS, toutes les a…" at bounding box center [233, 90] width 353 height 7
click at [78, 18] on div at bounding box center [233, 108] width 467 height 216
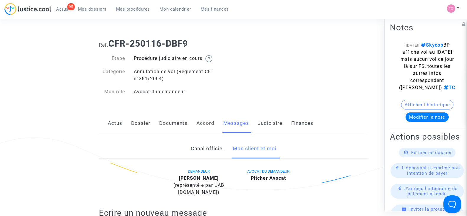
click at [267, 123] on link "Judiciaire" at bounding box center [270, 123] width 25 height 19
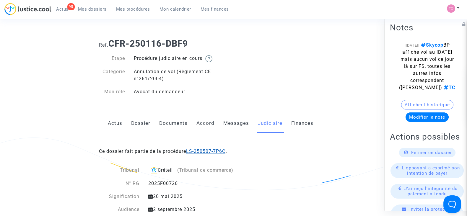
click at [210, 150] on link "LS-250507-7P6C" at bounding box center [205, 152] width 39 height 6
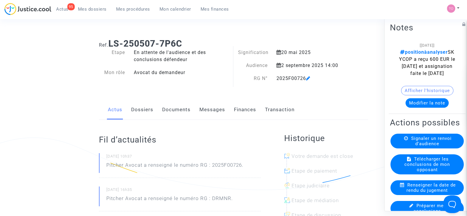
click at [425, 108] on button "Modifier la note" at bounding box center [426, 102] width 43 height 9
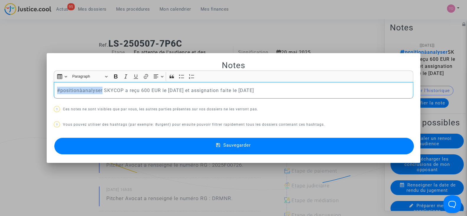
drag, startPoint x: 99, startPoint y: 89, endPoint x: 23, endPoint y: 85, distance: 76.6
click at [23, 85] on div "Notes Rich Text Editor Insert table Insert table Heading Paragraph Paragraph He…" at bounding box center [233, 108] width 467 height 216
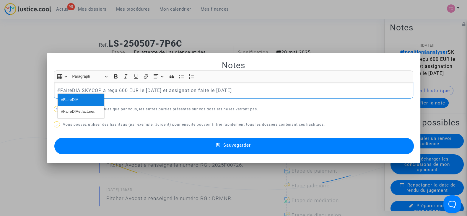
click at [74, 99] on span "#FaireDIA" at bounding box center [69, 100] width 17 height 9
drag, startPoint x: 258, startPoint y: 86, endPoint x: 81, endPoint y: 85, distance: 177.2
click at [81, 85] on div "#FaireDIA SKYCOP a reçu 600 EUR le [DATE] et assignation faite le [DATE]" at bounding box center [233, 90] width 359 height 17
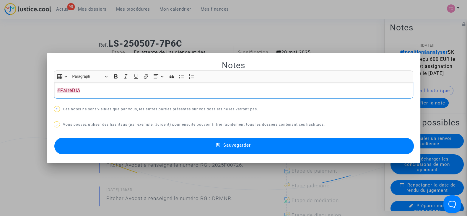
click at [125, 141] on button "Sauvegarder" at bounding box center [233, 146] width 359 height 17
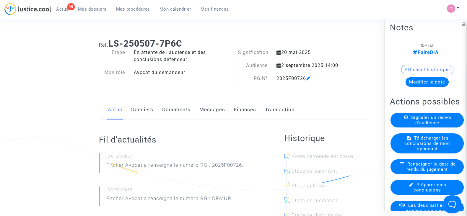
click at [91, 9] on span "Mes dossiers" at bounding box center [92, 8] width 29 height 5
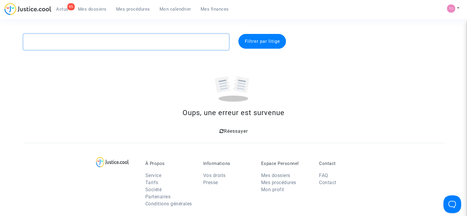
click at [59, 45] on textarea at bounding box center [125, 42] width 205 height 16
paste textarea "CFR-250604-M4UV"
type textarea "CFR-250604-M4UV"
click at [221, 131] on icon at bounding box center [221, 131] width 4 height 5
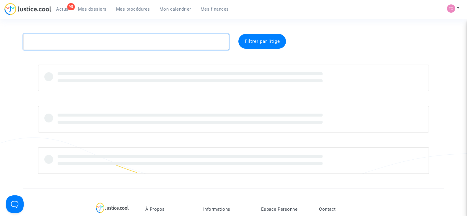
click at [53, 44] on textarea at bounding box center [125, 42] width 205 height 16
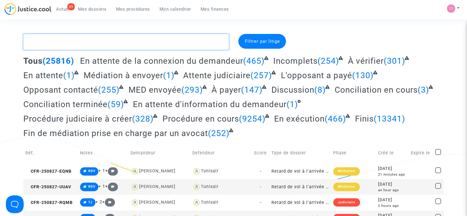
paste textarea "CFR-250604-M4UV"
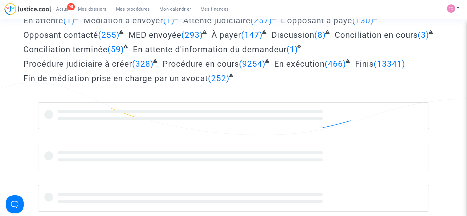
scroll to position [55, 0]
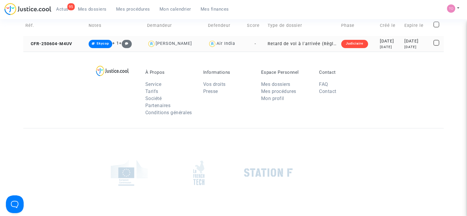
type textarea "CFR-250604-M4UV"
click at [379, 45] on div "[DATE]" at bounding box center [389, 47] width 20 height 5
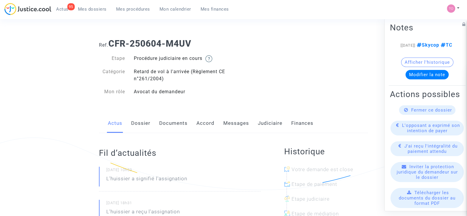
click at [231, 118] on link "Messages" at bounding box center [236, 123] width 26 height 19
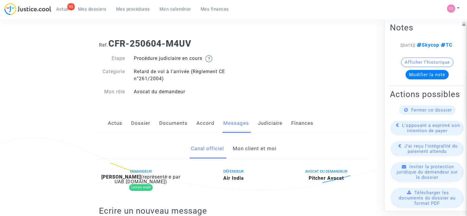
click at [232, 145] on link "Mon client et moi" at bounding box center [254, 148] width 44 height 19
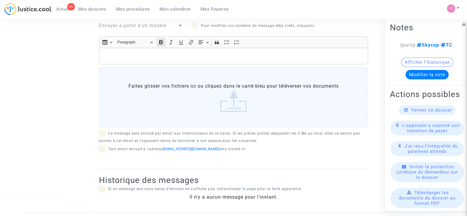
scroll to position [130, 0]
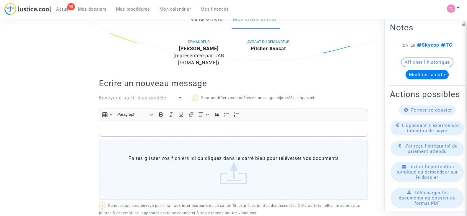
click at [122, 132] on div "Rich Text Editor, main" at bounding box center [233, 128] width 269 height 17
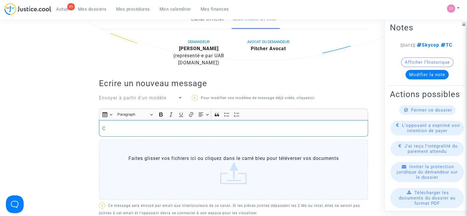
scroll to position [0, 0]
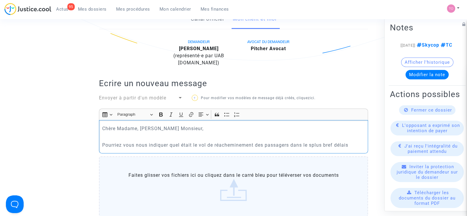
click at [311, 144] on p "Pourriez vous nous indiquer quel était le vol de réacheminement des passagers d…" at bounding box center [233, 144] width 263 height 7
click at [333, 144] on p "Pourriez vous nous indiquer quel était le vol de réacheminement des passagers d…" at bounding box center [233, 144] width 263 height 7
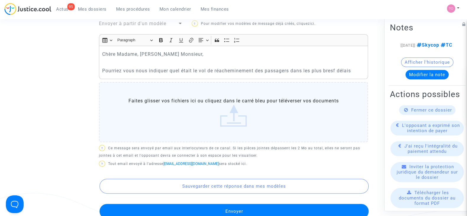
scroll to position [201, 0]
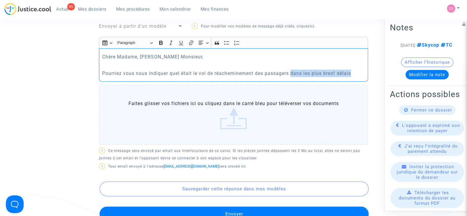
drag, startPoint x: 354, startPoint y: 73, endPoint x: 292, endPoint y: 73, distance: 62.0
click at [292, 73] on p "Pourriez vous nous indiquer quel était le vol de réacheminement des passagers d…" at bounding box center [233, 73] width 263 height 7
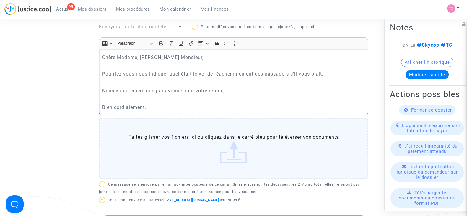
scroll to position [200, 0]
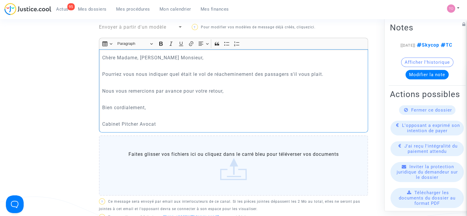
click at [102, 123] on div "Chère Madame, [PERSON_NAME] Monsieur, Pourriez vous nous indiquer quel était le…" at bounding box center [233, 90] width 269 height 83
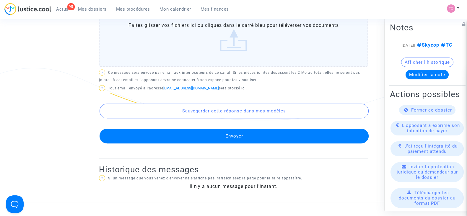
scroll to position [329, 0]
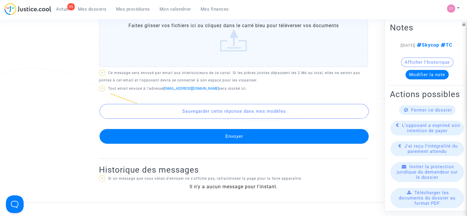
click at [220, 129] on button "Envoyer" at bounding box center [233, 136] width 269 height 15
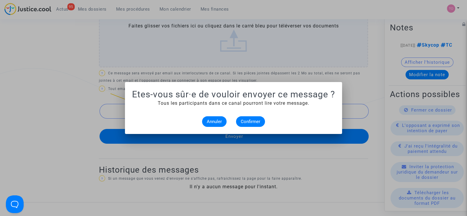
scroll to position [0, 0]
click at [251, 118] on button "Confirmer" at bounding box center [250, 121] width 29 height 11
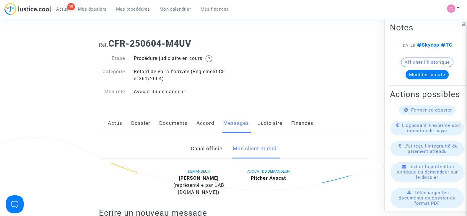
click at [258, 130] on link "Judiciaire" at bounding box center [270, 123] width 25 height 19
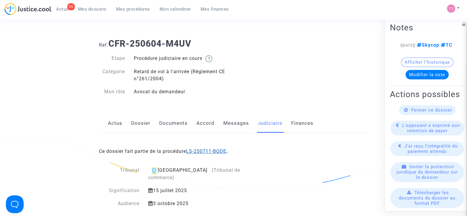
click at [204, 152] on link "LS-250711-BQDE" at bounding box center [206, 152] width 40 height 6
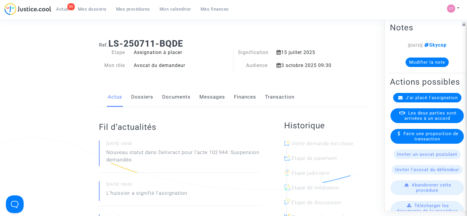
click at [413, 64] on button "Modifier la note" at bounding box center [426, 62] width 43 height 9
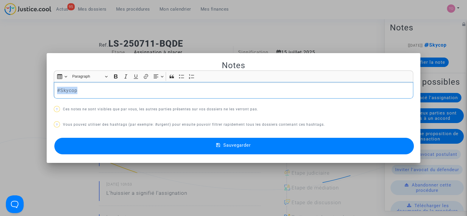
drag, startPoint x: 85, startPoint y: 91, endPoint x: 4, endPoint y: 93, distance: 81.2
click at [4, 93] on div "Notes Rich Text Editor Insert table Insert table Heading Paragraph Paragraph He…" at bounding box center [233, 108] width 467 height 216
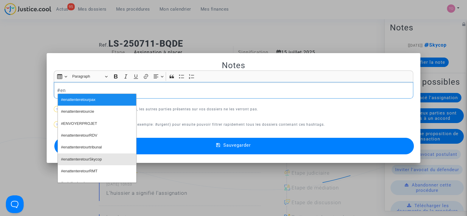
click at [75, 156] on span "#enattenteretourSkycop" at bounding box center [81, 159] width 41 height 9
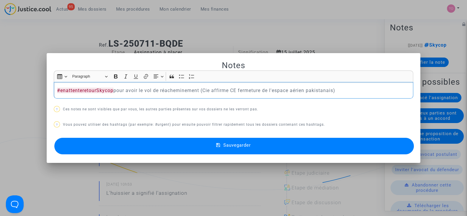
click at [241, 89] on p "#enattenteretourSkycop pour avoir le vol de réacheminement (Cie affirme CE ferm…" at bounding box center [233, 90] width 353 height 7
click at [216, 146] on button "Sauvegarder" at bounding box center [233, 146] width 359 height 17
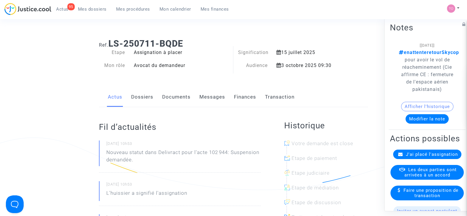
click at [90, 11] on span "Mes dossiers" at bounding box center [92, 8] width 29 height 5
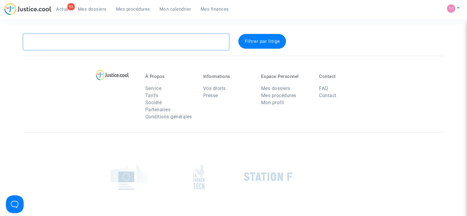
click at [62, 40] on textarea at bounding box center [125, 42] width 205 height 16
paste textarea "CFR-240624-BJ9"
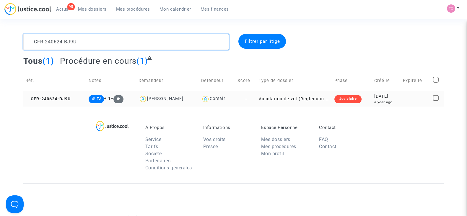
type textarea "CFR-240624-BJ9U"
click at [358, 99] on td "Judiciaire" at bounding box center [352, 99] width 40 height 16
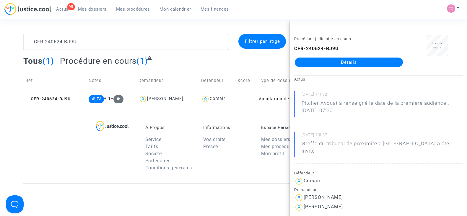
click at [331, 60] on link "Détails" at bounding box center [349, 62] width 108 height 9
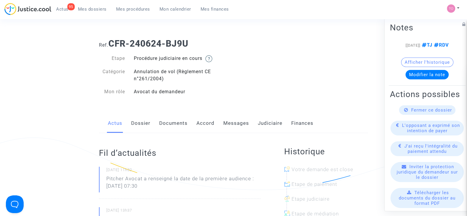
click at [236, 125] on link "Messages" at bounding box center [236, 123] width 26 height 19
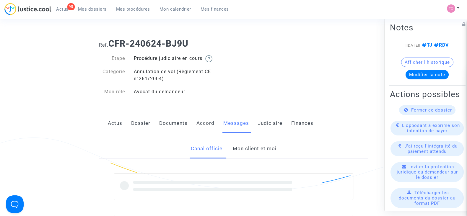
click at [239, 155] on link "Mon client et moi" at bounding box center [254, 148] width 44 height 19
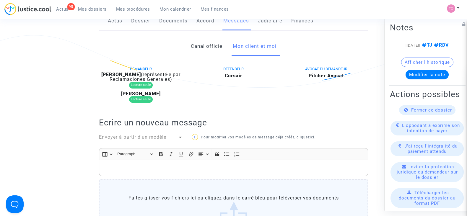
click at [205, 42] on link "Canal officiel" at bounding box center [206, 46] width 33 height 19
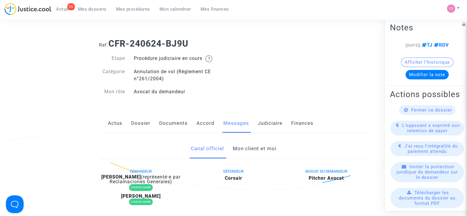
click at [245, 146] on link "Mon client et moi" at bounding box center [254, 148] width 44 height 19
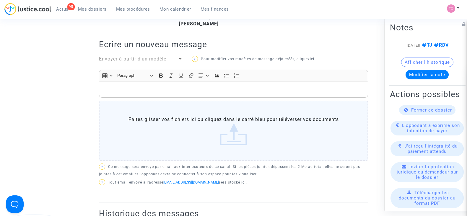
scroll to position [183, 0]
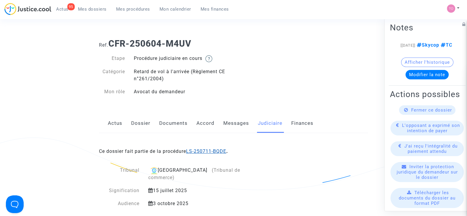
click at [200, 151] on link "LS-250711-BQDE" at bounding box center [206, 152] width 40 height 6
